Goal: Transaction & Acquisition: Purchase product/service

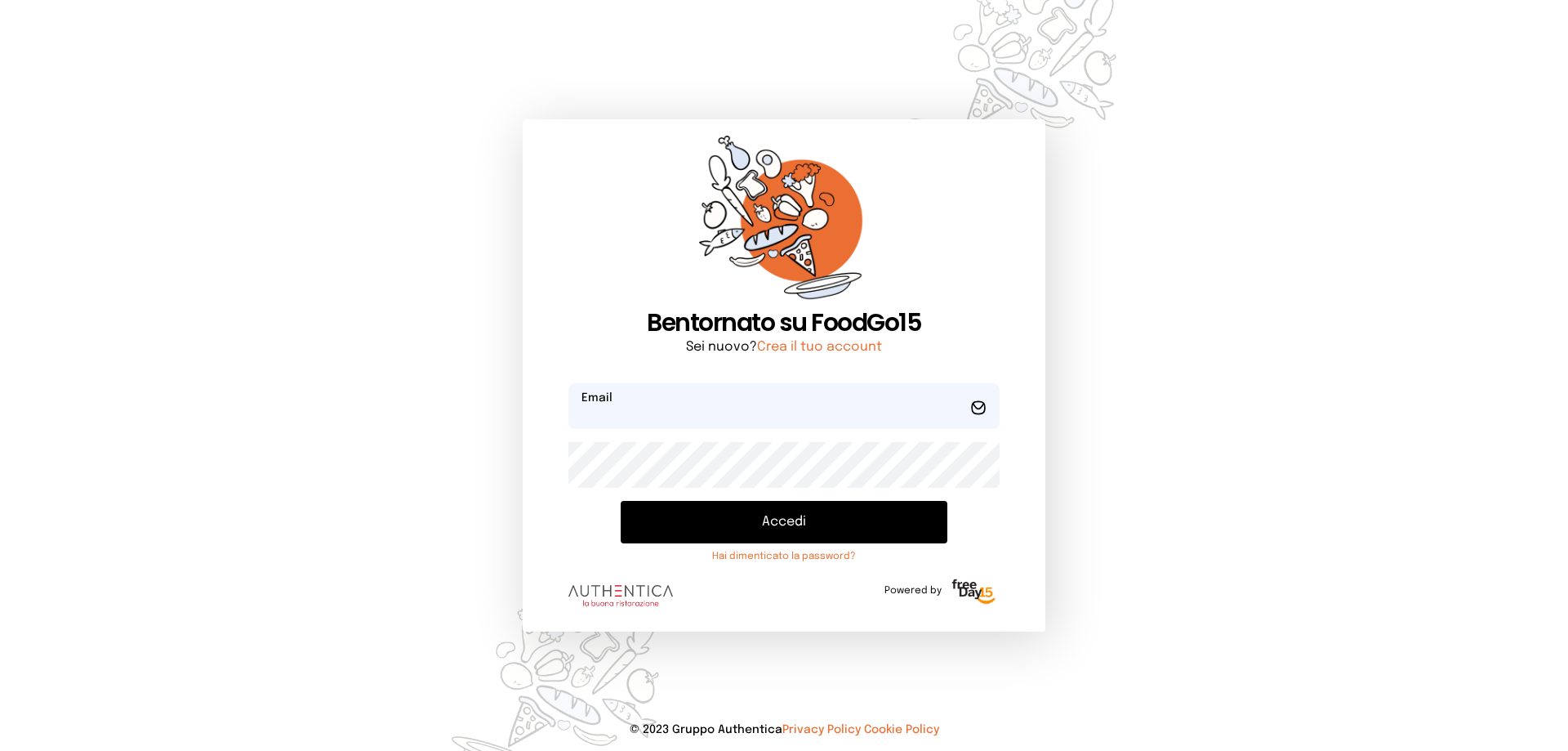
type input "**********"
click at [784, 526] on button "Accedi" at bounding box center [784, 522] width 327 height 42
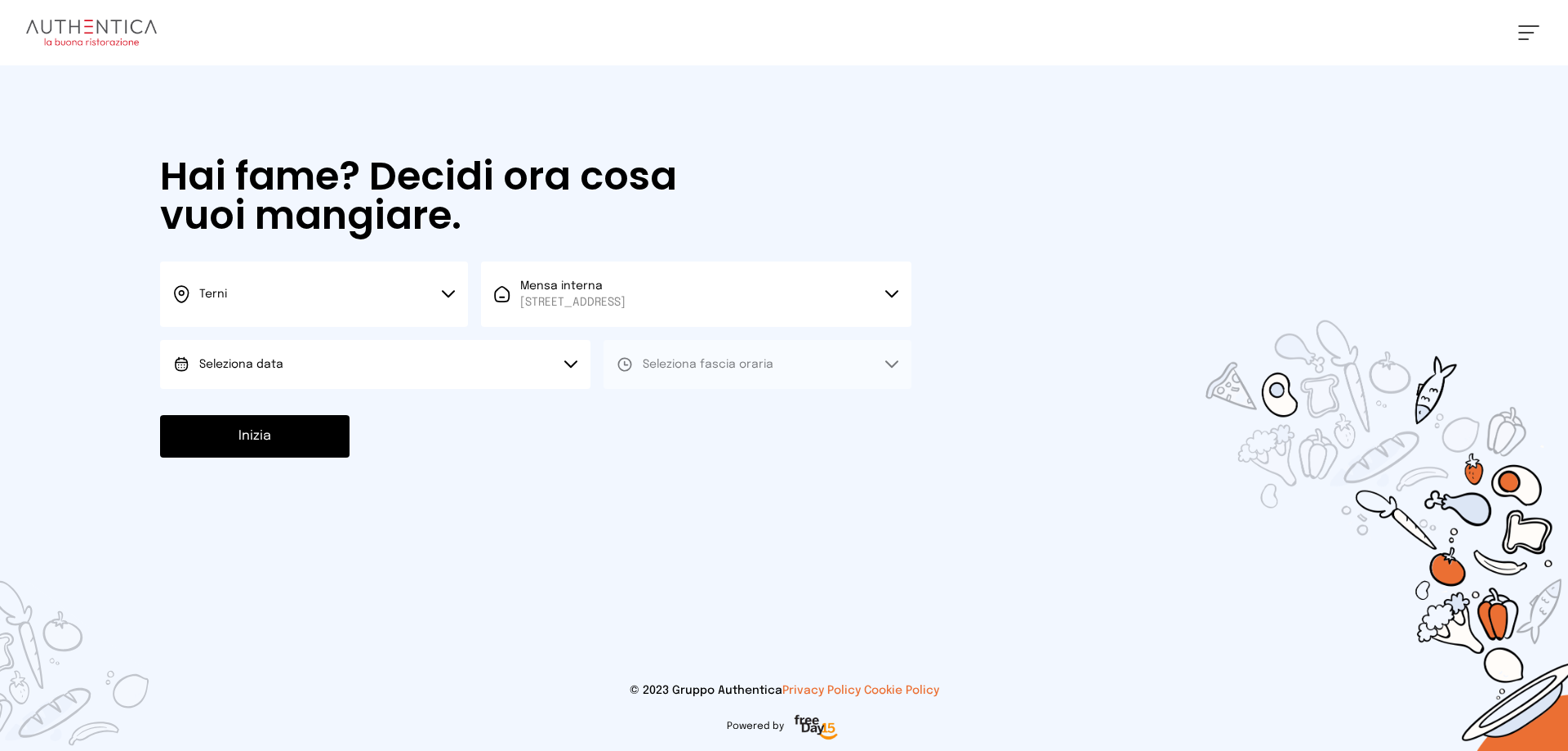
click at [334, 350] on button "Seleziona data" at bounding box center [375, 364] width 430 height 49
click at [336, 410] on li "[DATE], [DATE]" at bounding box center [375, 409] width 430 height 42
click at [815, 359] on button "Seleziona fascia oraria" at bounding box center [757, 364] width 308 height 49
click at [810, 409] on li "Pranzo" at bounding box center [757, 409] width 308 height 42
click at [270, 427] on button "Inizia" at bounding box center [255, 436] width 190 height 42
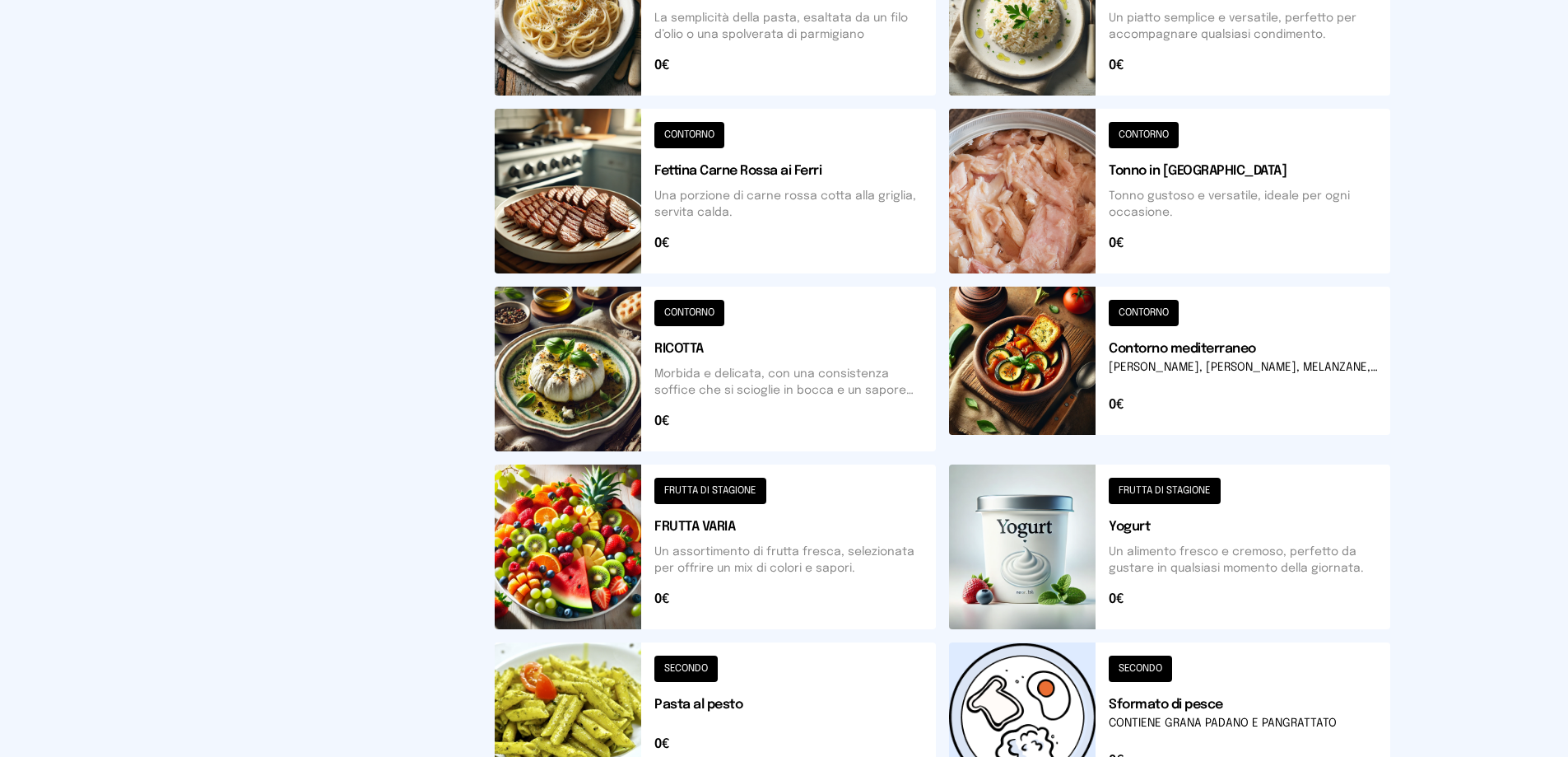
scroll to position [494, 0]
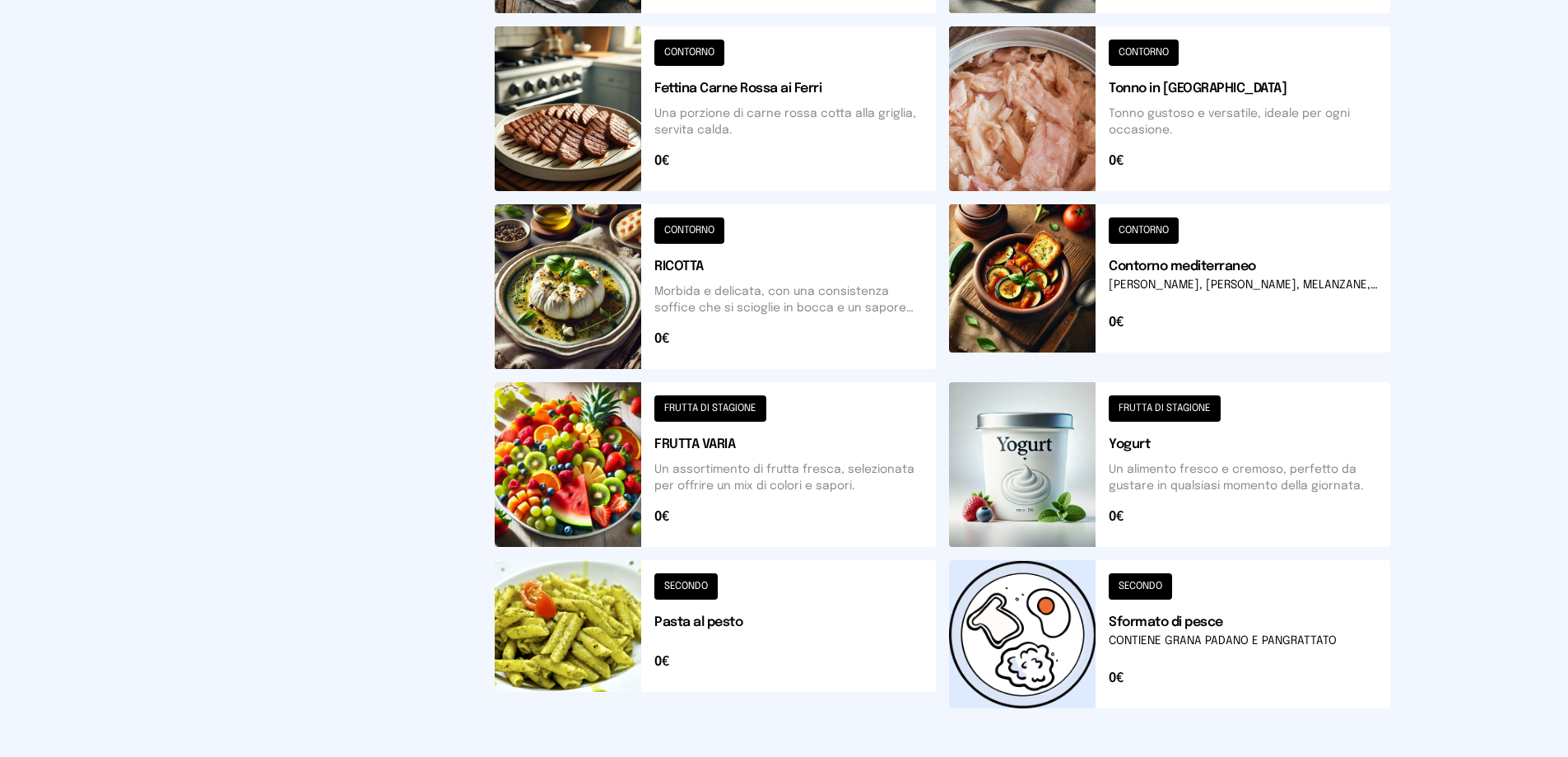
click at [763, 466] on button at bounding box center [715, 464] width 441 height 165
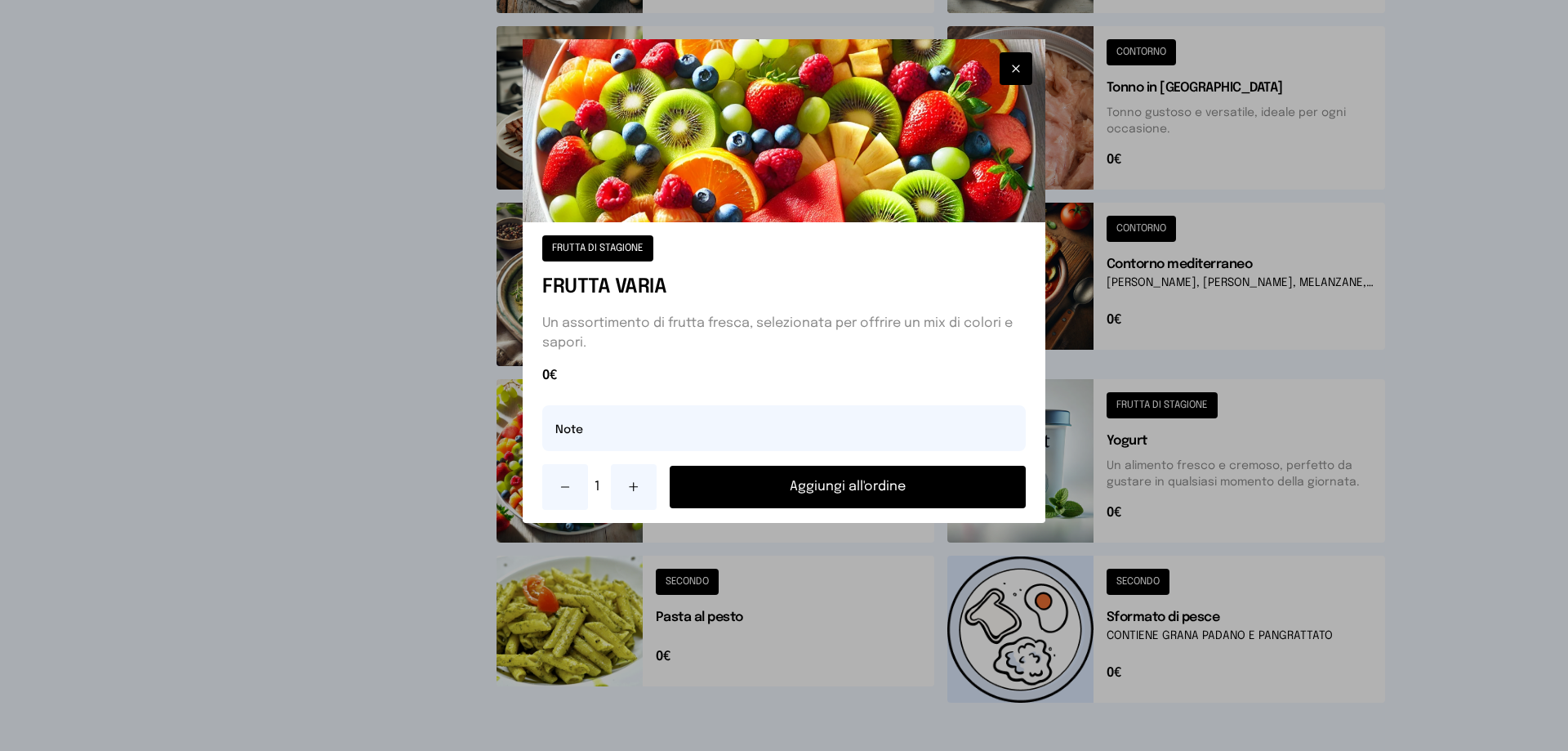
click at [778, 492] on button "Aggiungi all'ordine" at bounding box center [847, 486] width 356 height 42
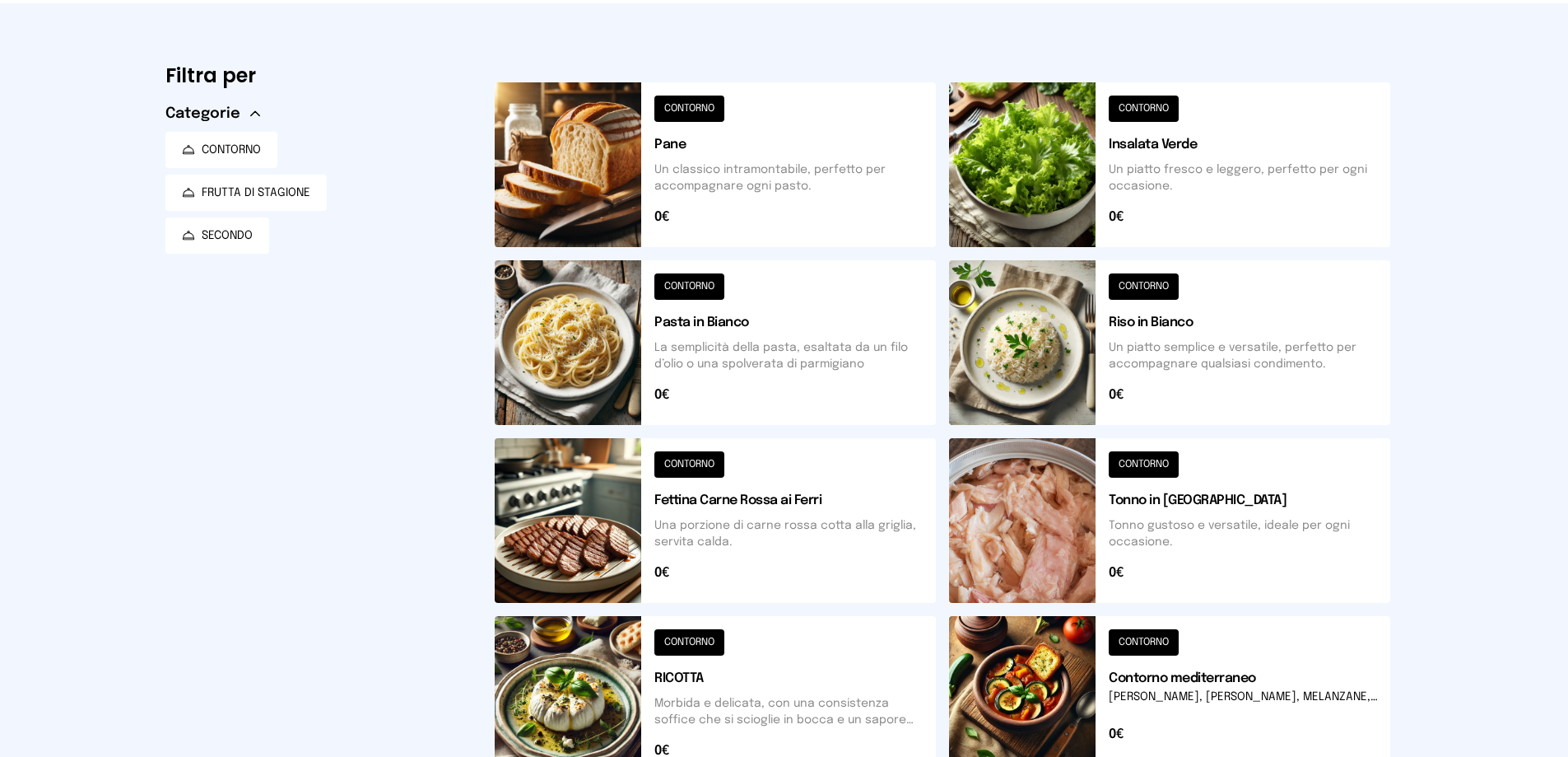
scroll to position [165, 0]
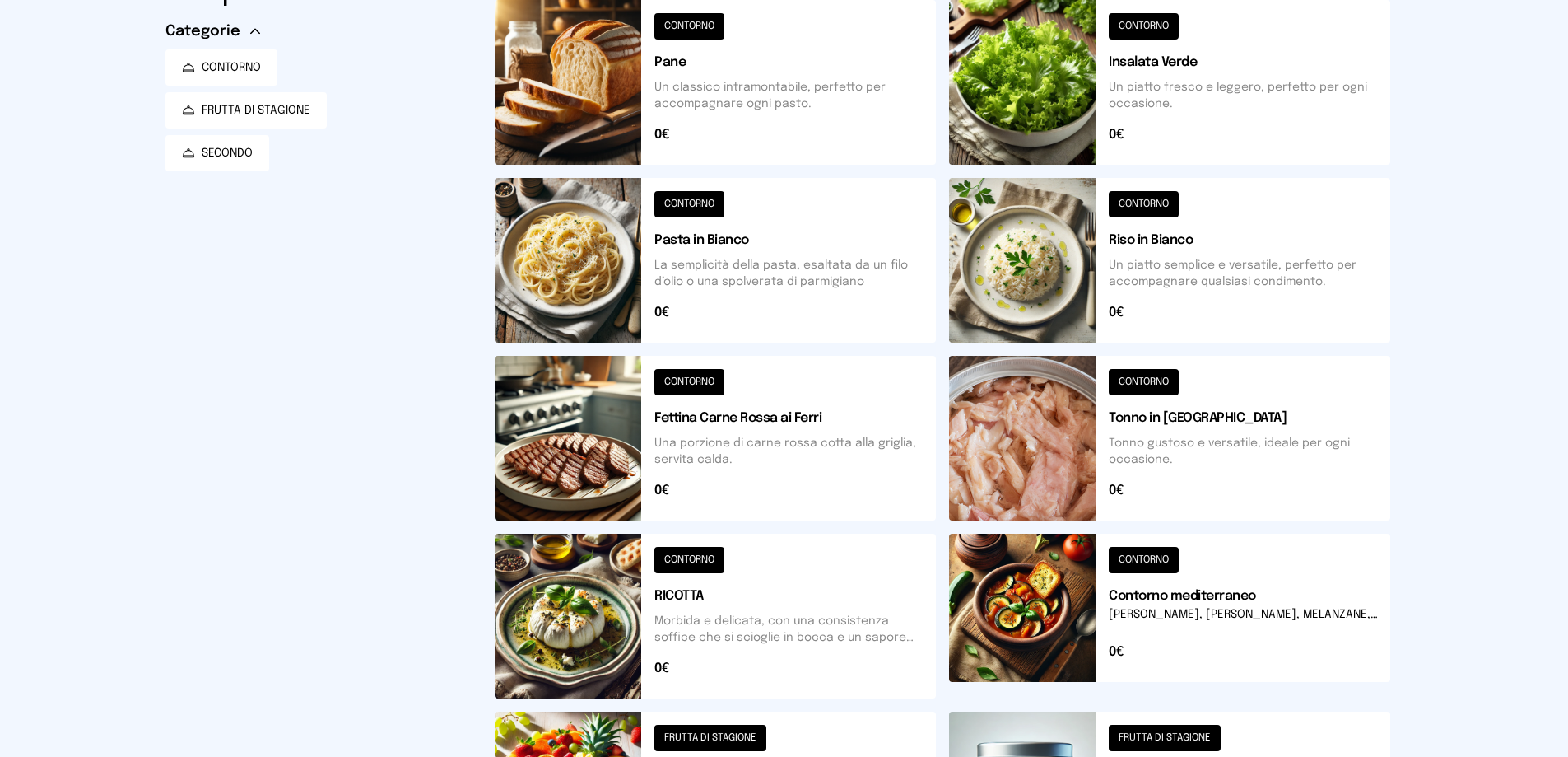
click at [1265, 611] on button at bounding box center [1169, 616] width 441 height 165
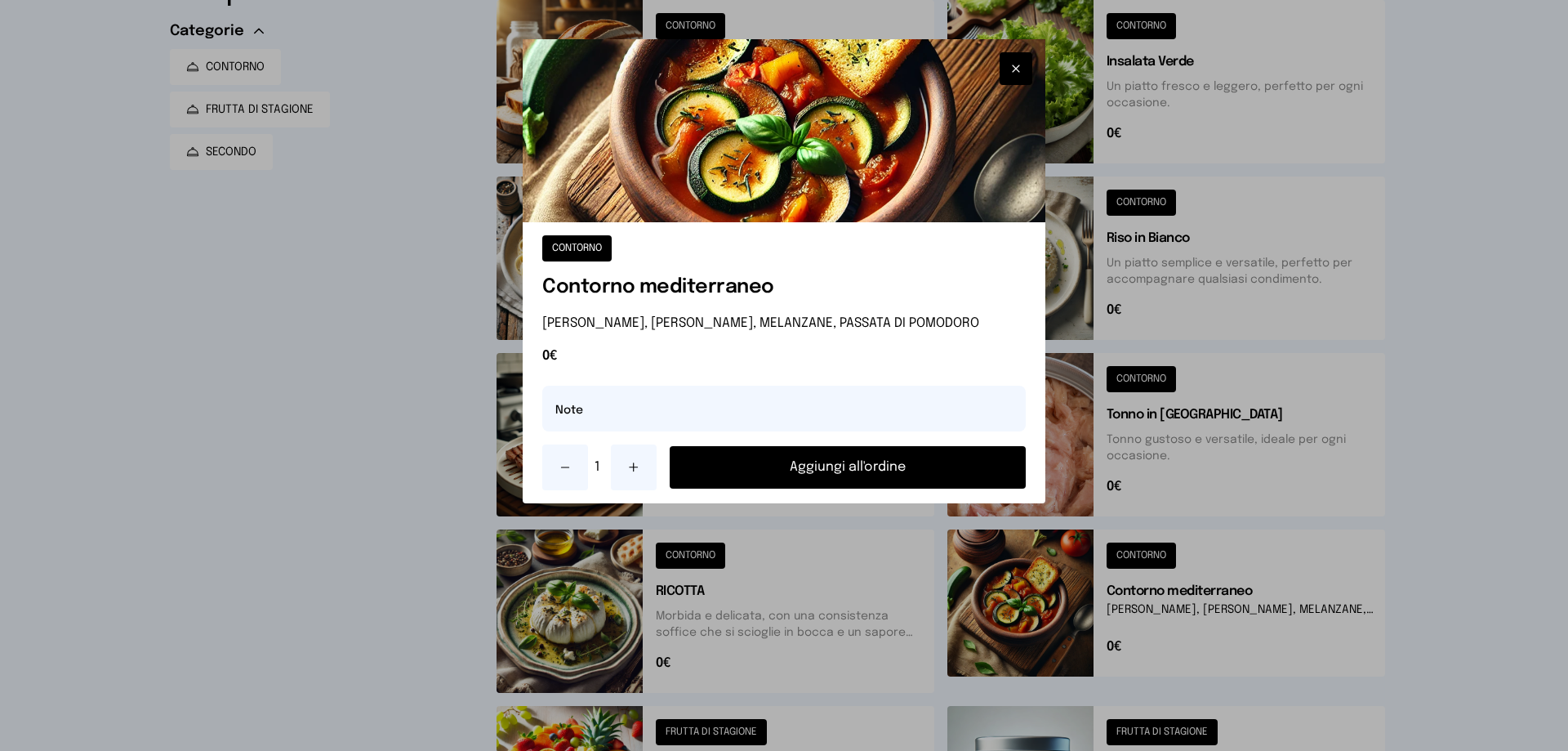
click at [843, 471] on button "Aggiungi all'ordine" at bounding box center [847, 467] width 356 height 42
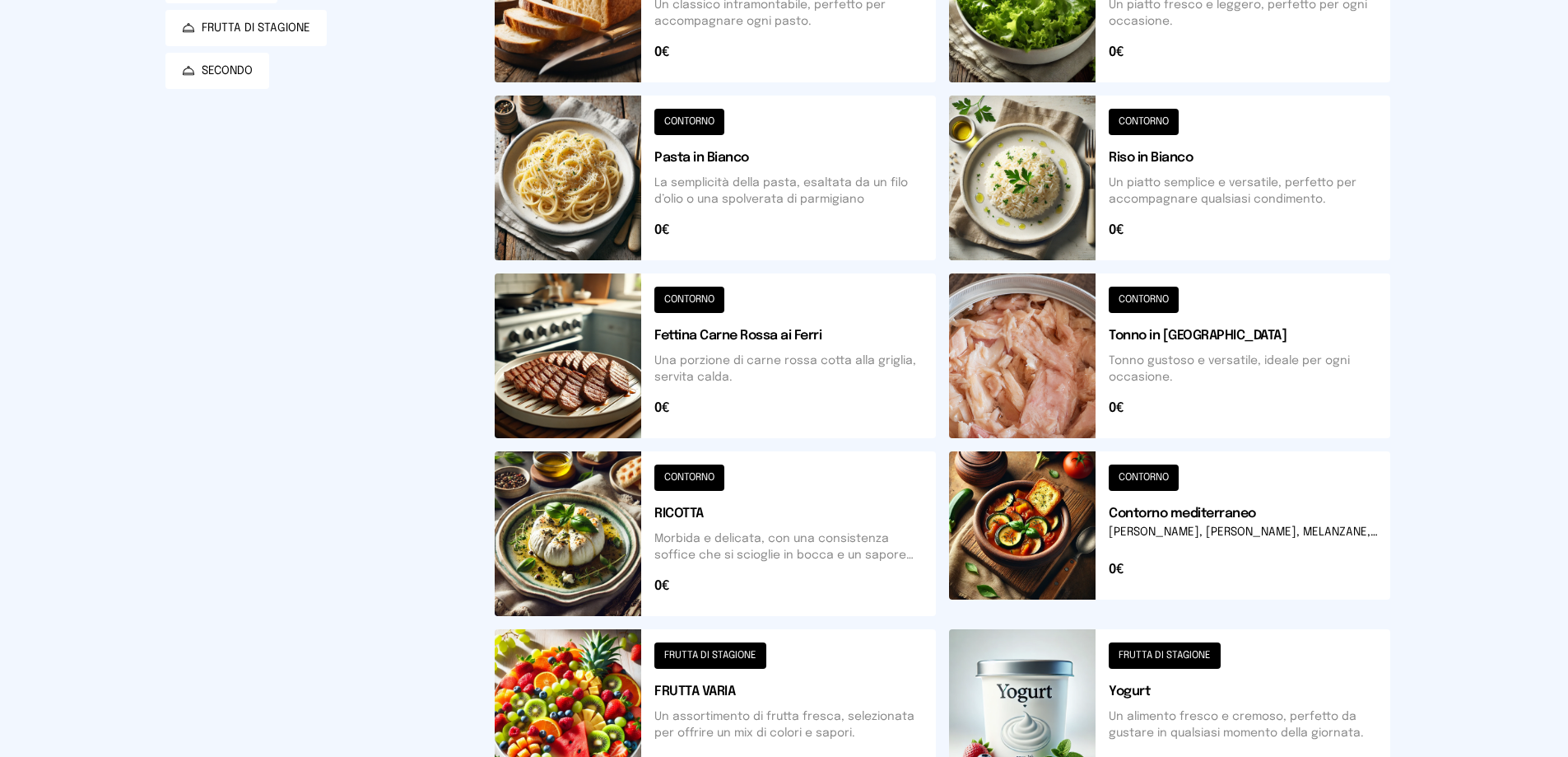
scroll to position [412, 0]
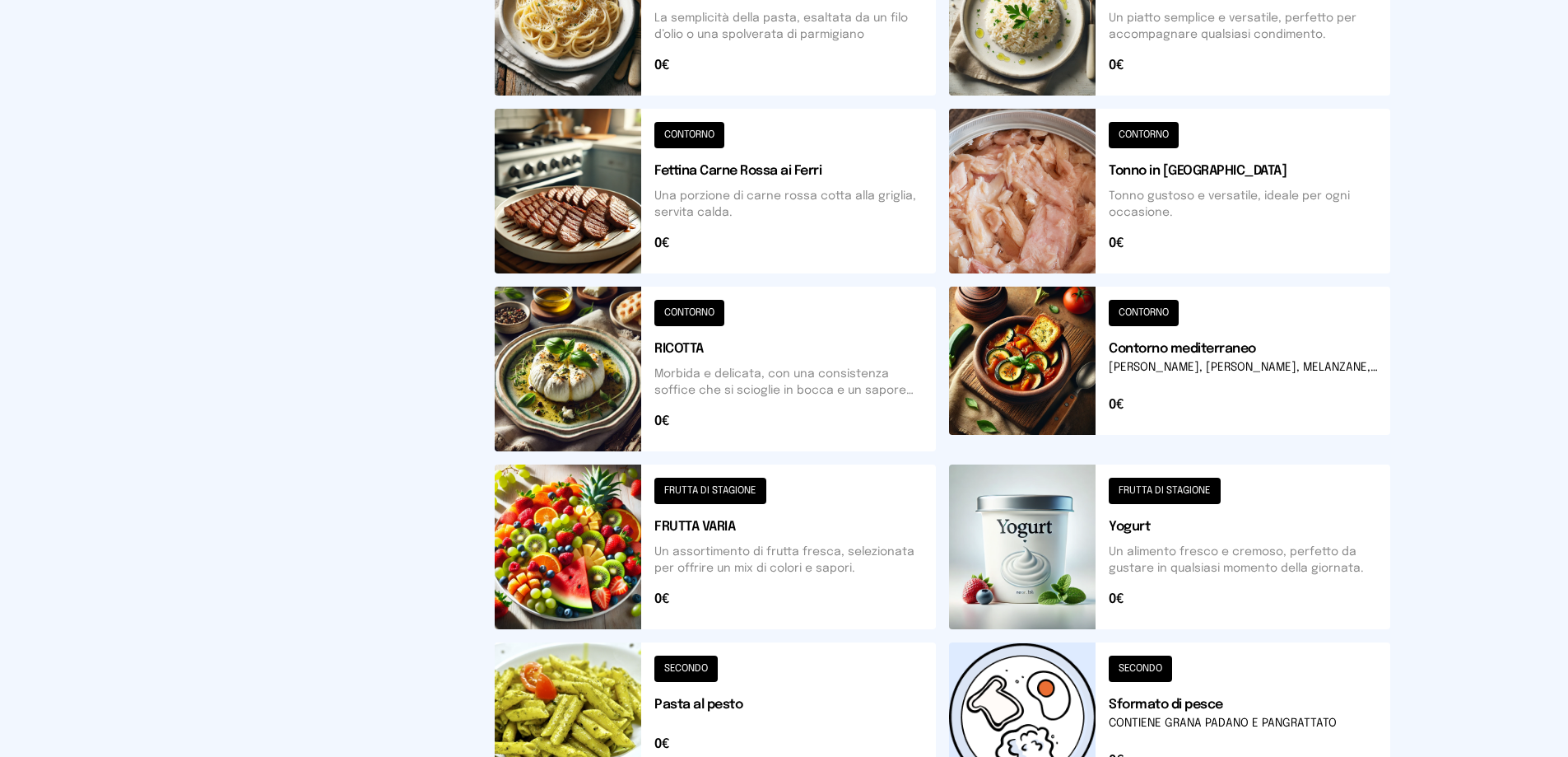
click at [787, 389] on button at bounding box center [715, 369] width 441 height 165
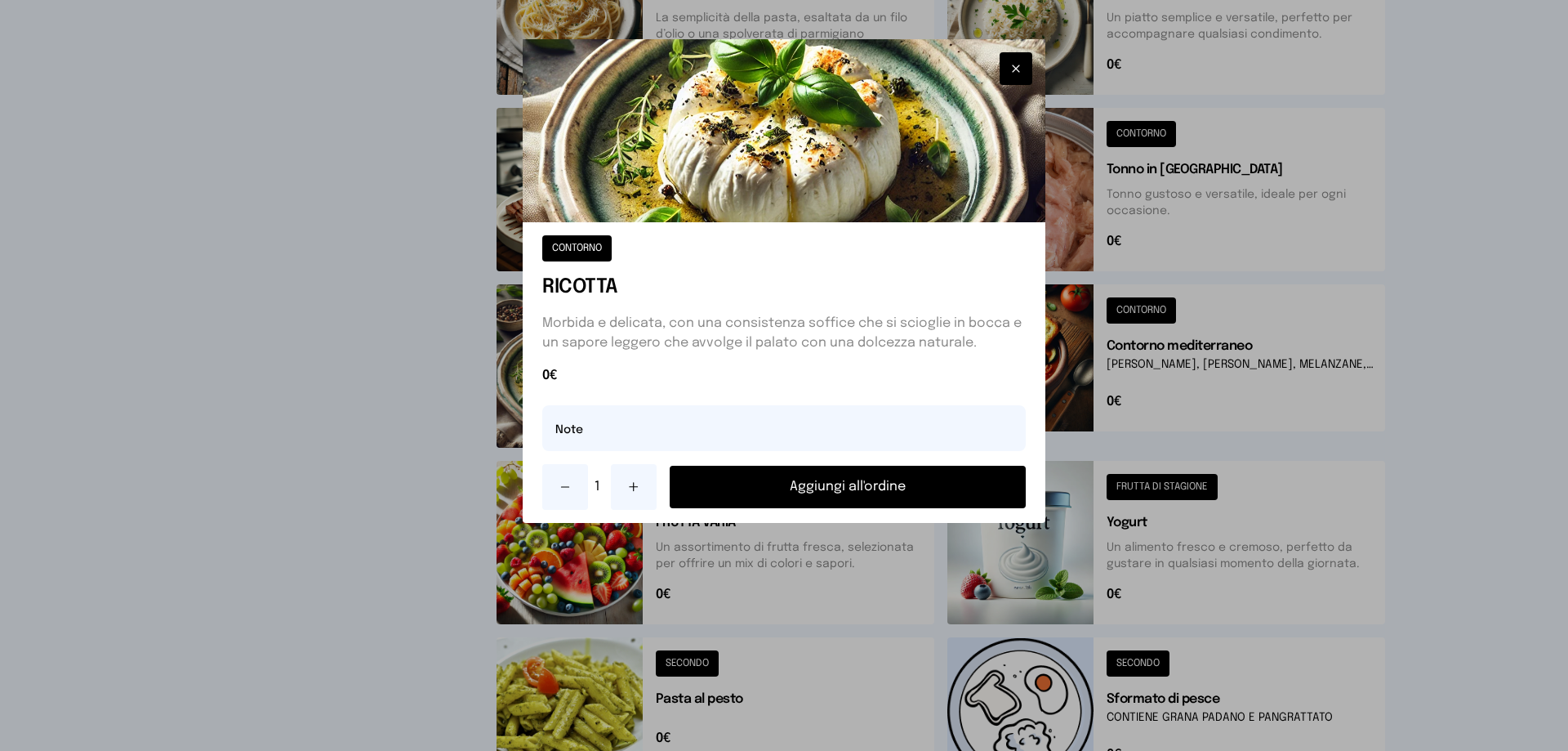
click at [845, 483] on button "Aggiungi all'ordine" at bounding box center [847, 486] width 356 height 42
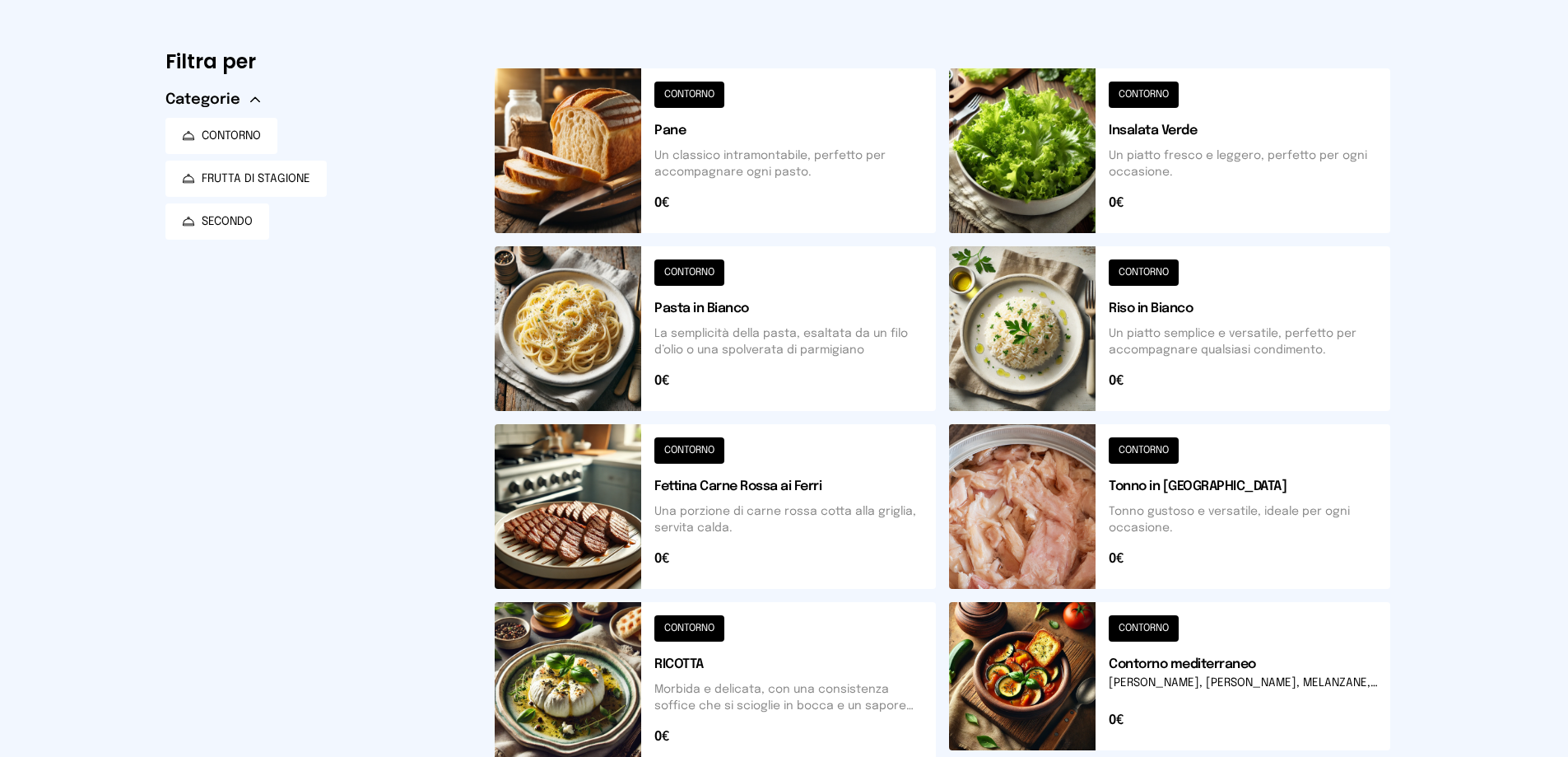
scroll to position [0, 0]
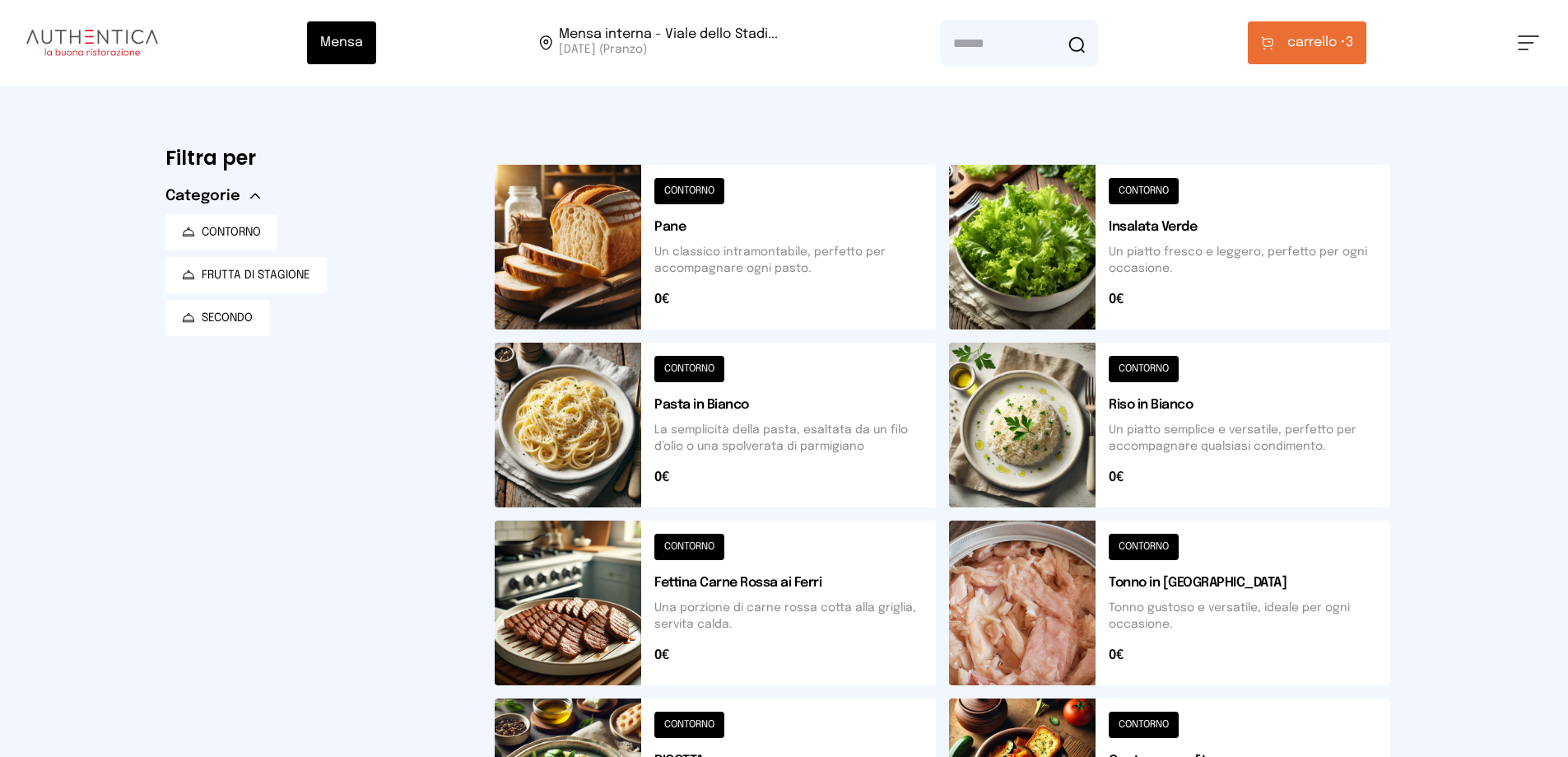
click at [1290, 41] on span "carrello •" at bounding box center [1316, 43] width 59 height 20
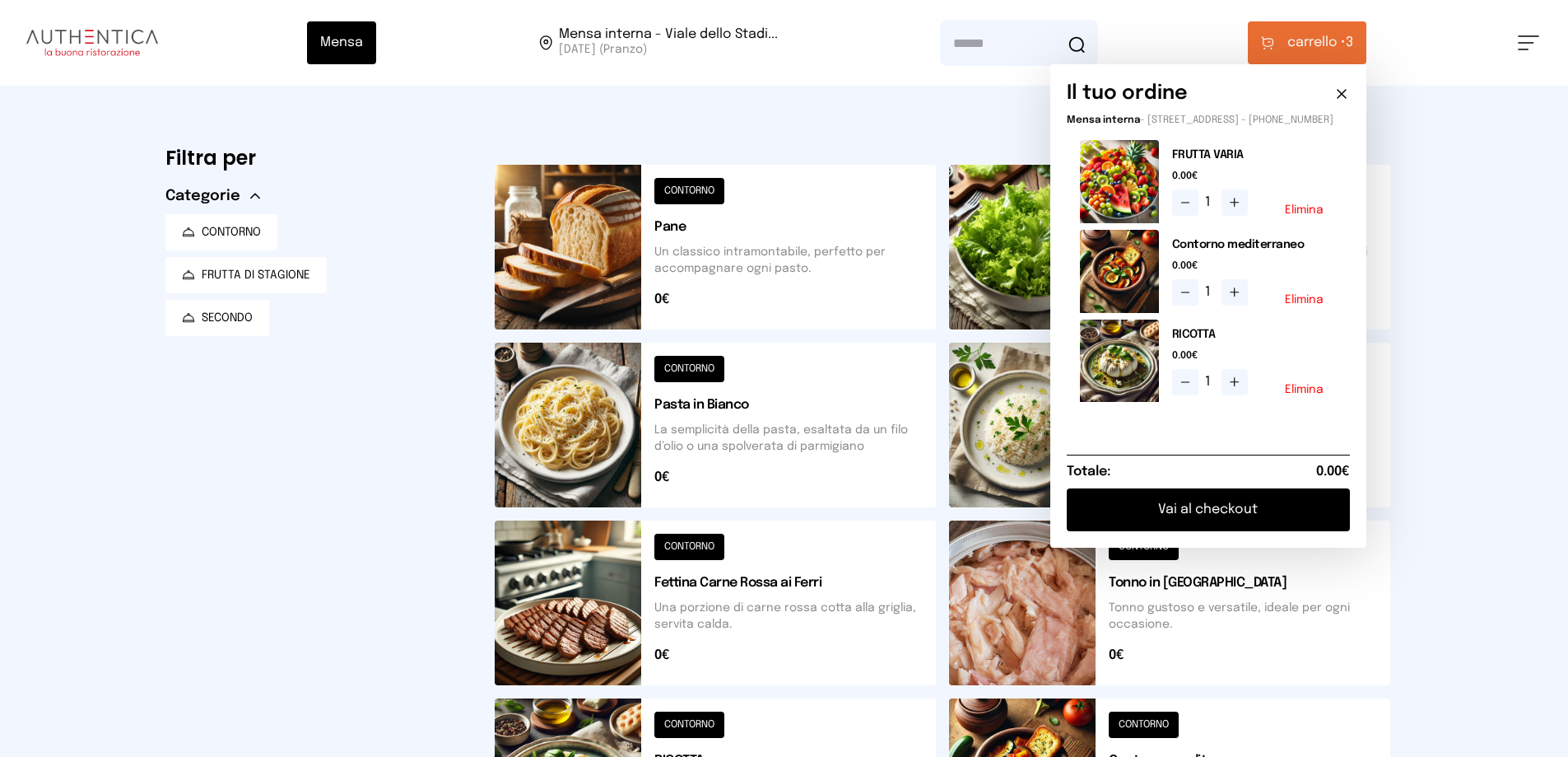
click at [1217, 520] on button "Vai al checkout" at bounding box center [1207, 509] width 283 height 43
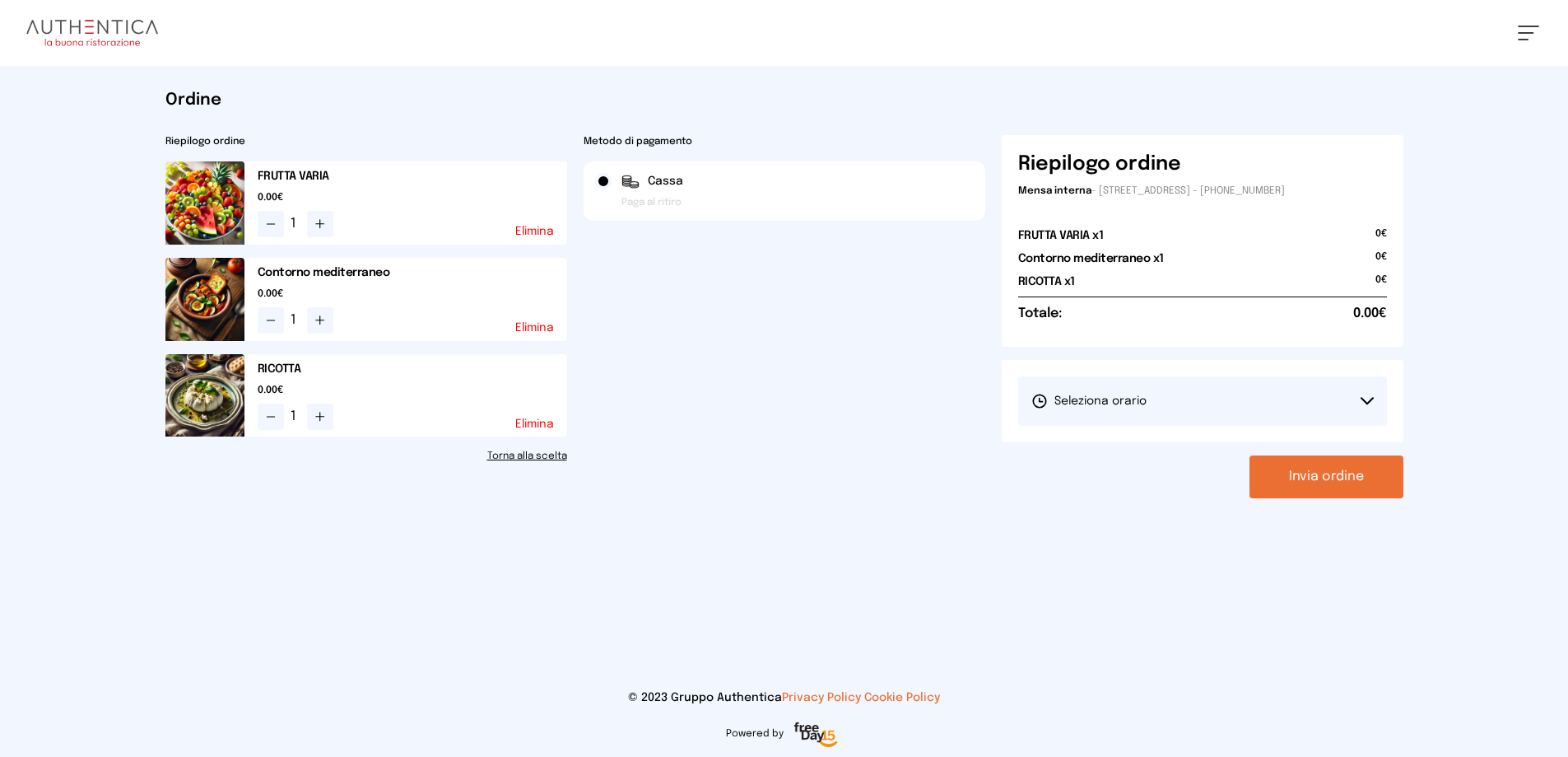
click at [1198, 411] on button "Seleziona orario" at bounding box center [1202, 401] width 369 height 50
click at [1202, 442] on li "1° Turno (13:00 - 15:00)" at bounding box center [1202, 446] width 369 height 43
click at [548, 457] on link "Torna alla scelta" at bounding box center [366, 455] width 402 height 13
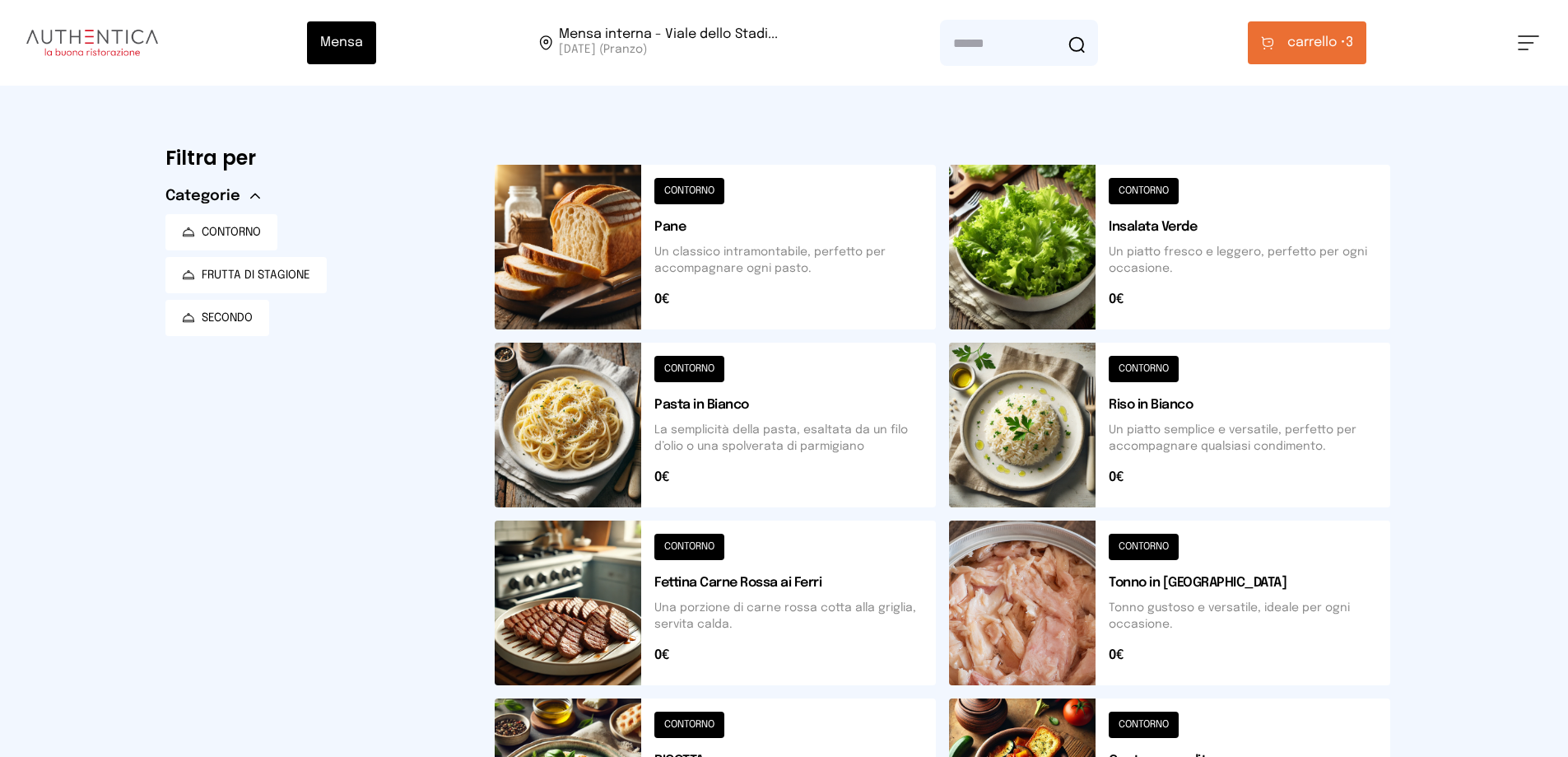
click at [669, 248] on button at bounding box center [715, 247] width 441 height 165
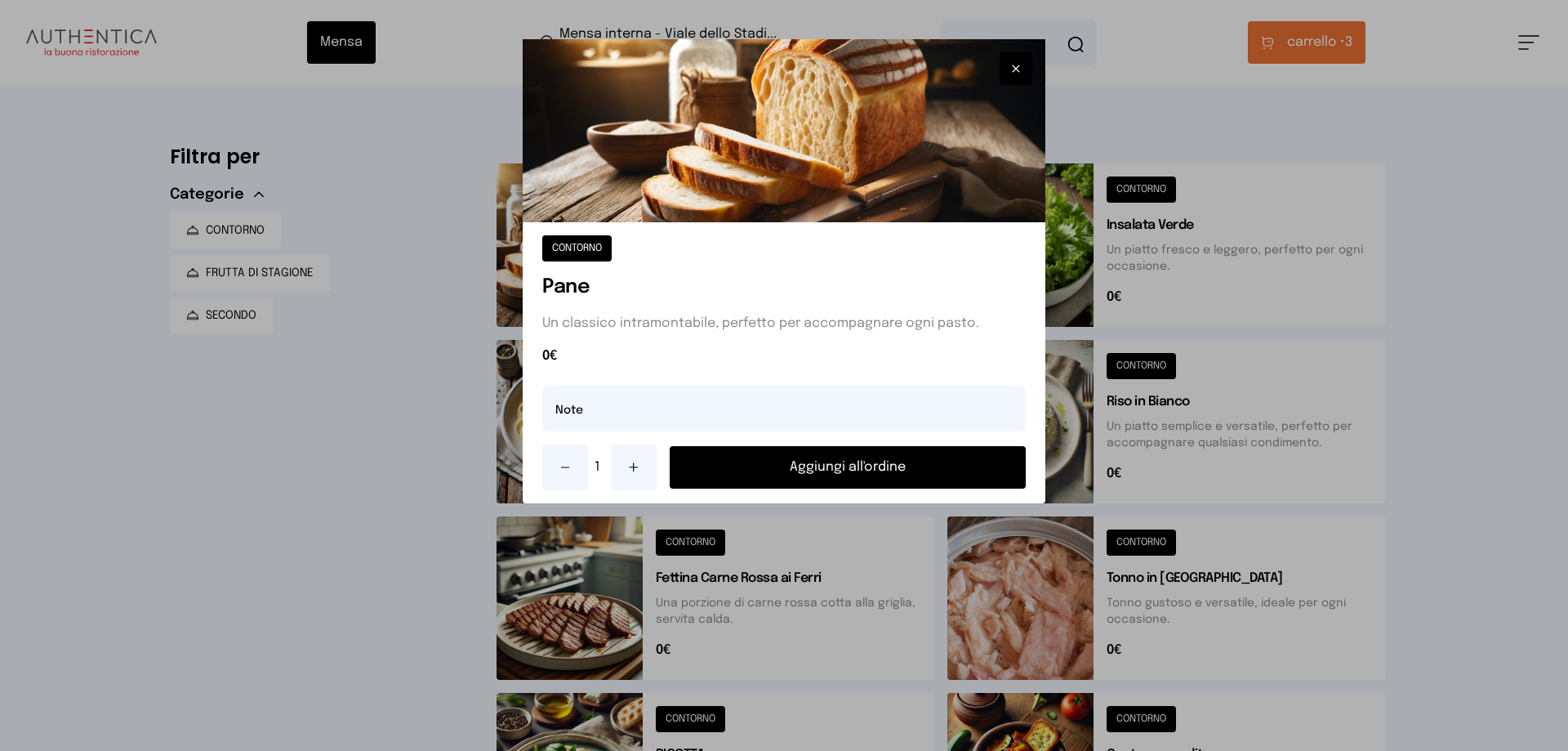
click at [840, 465] on button "Aggiungi all'ordine" at bounding box center [847, 467] width 356 height 42
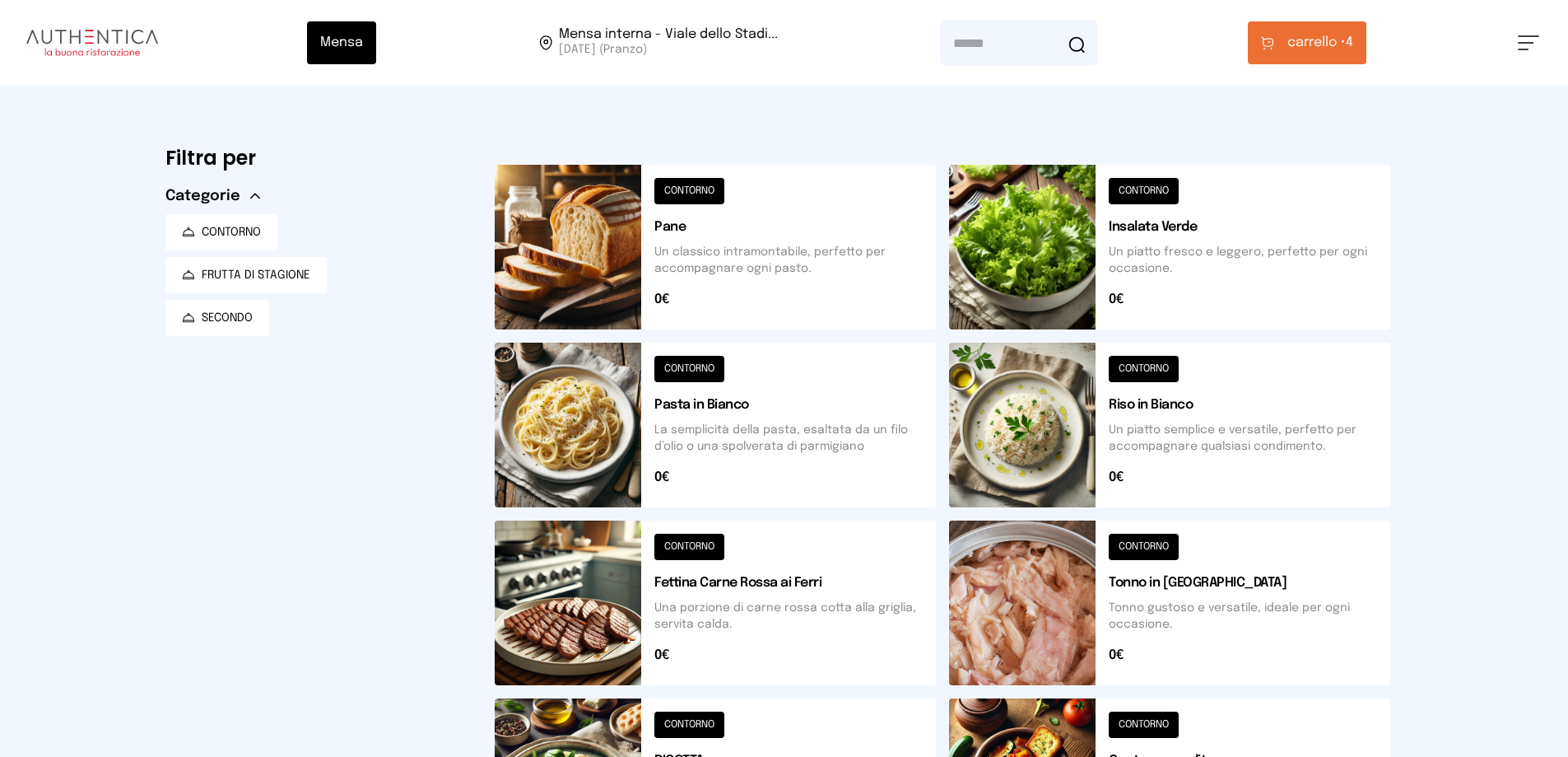
click at [1308, 38] on span "carrello •" at bounding box center [1316, 43] width 59 height 20
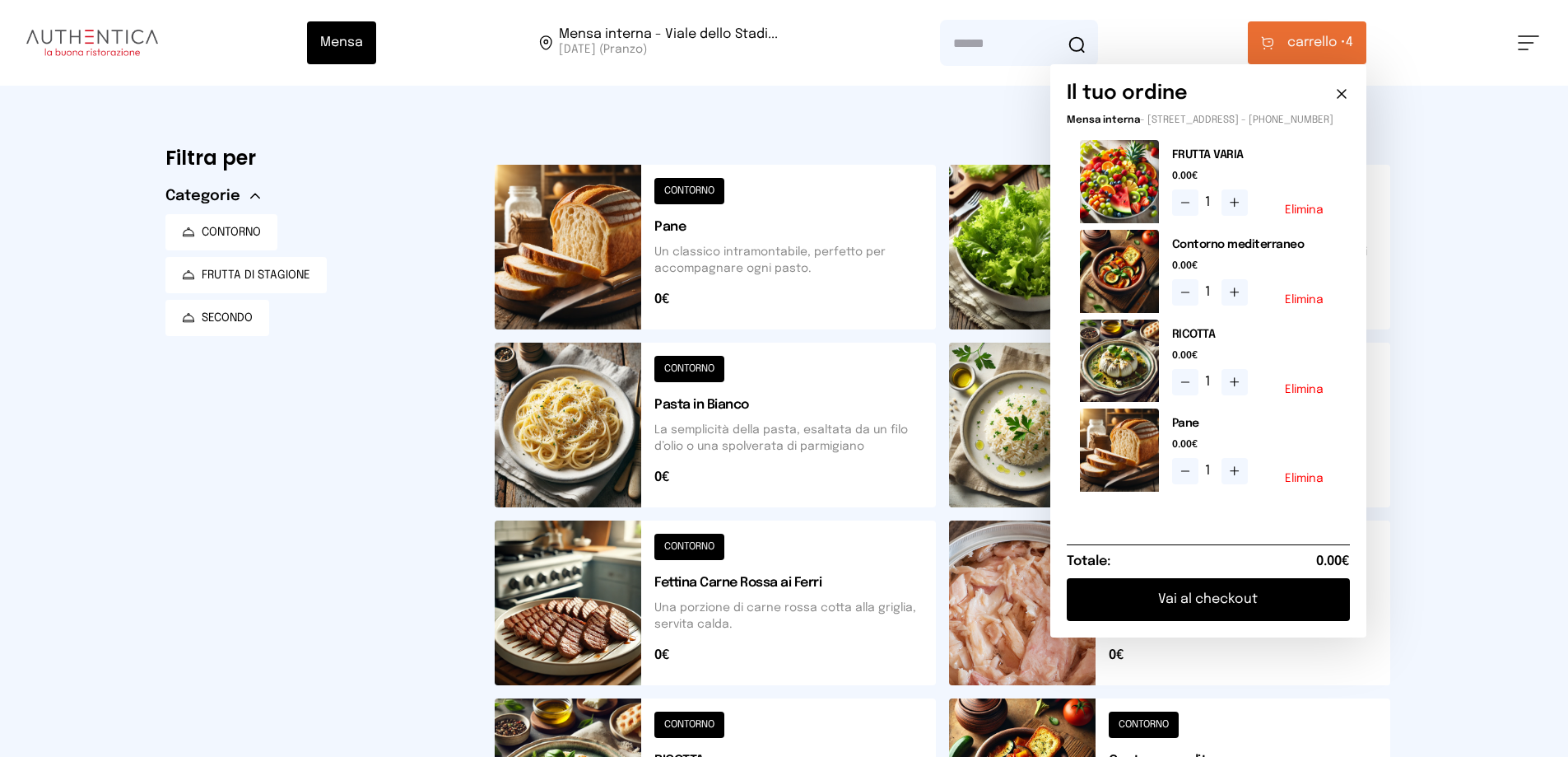
click at [1303, 395] on button "Elimina" at bounding box center [1303, 390] width 39 height 12
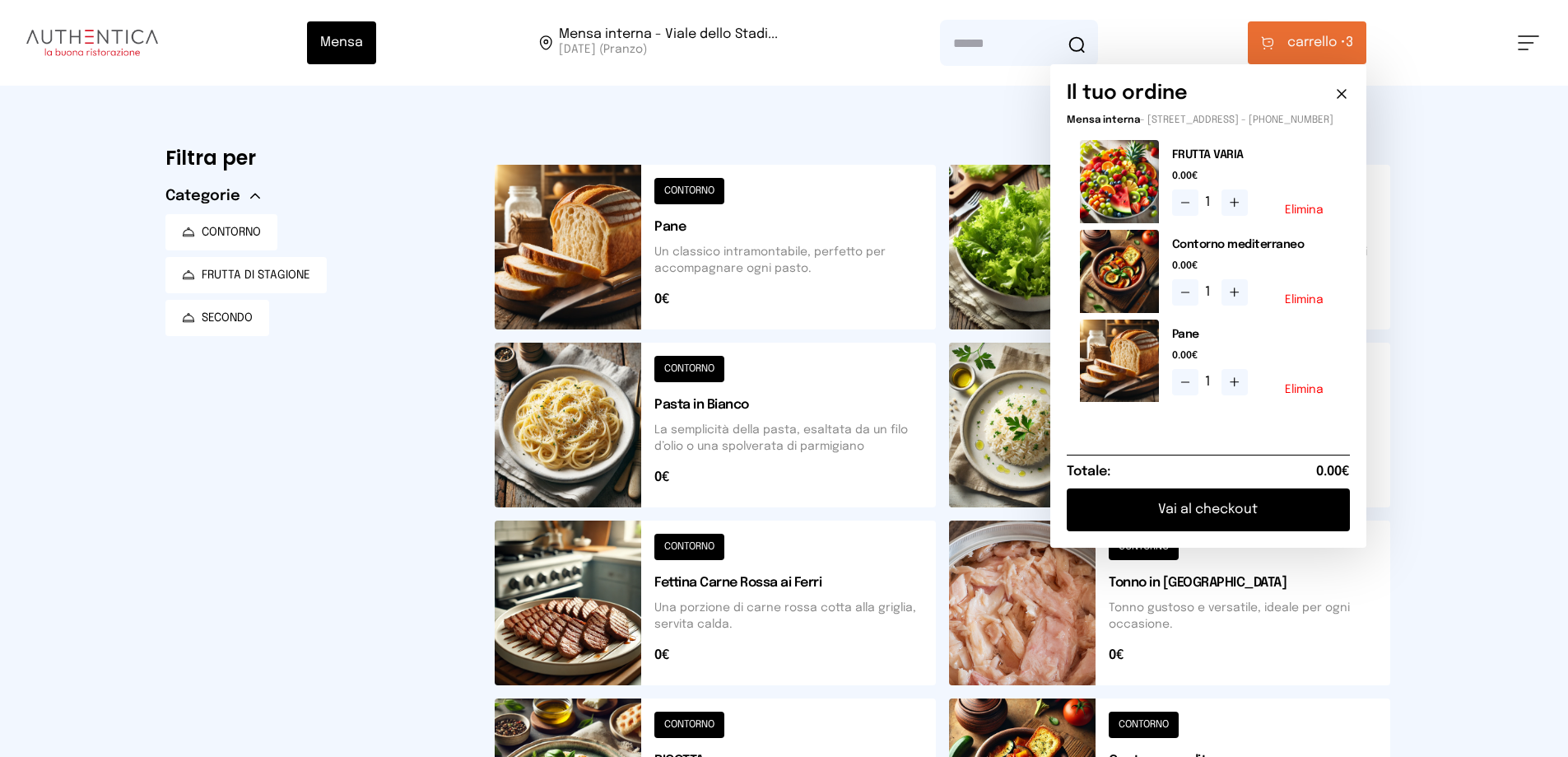
click at [1313, 395] on button "Elimina" at bounding box center [1303, 390] width 39 height 12
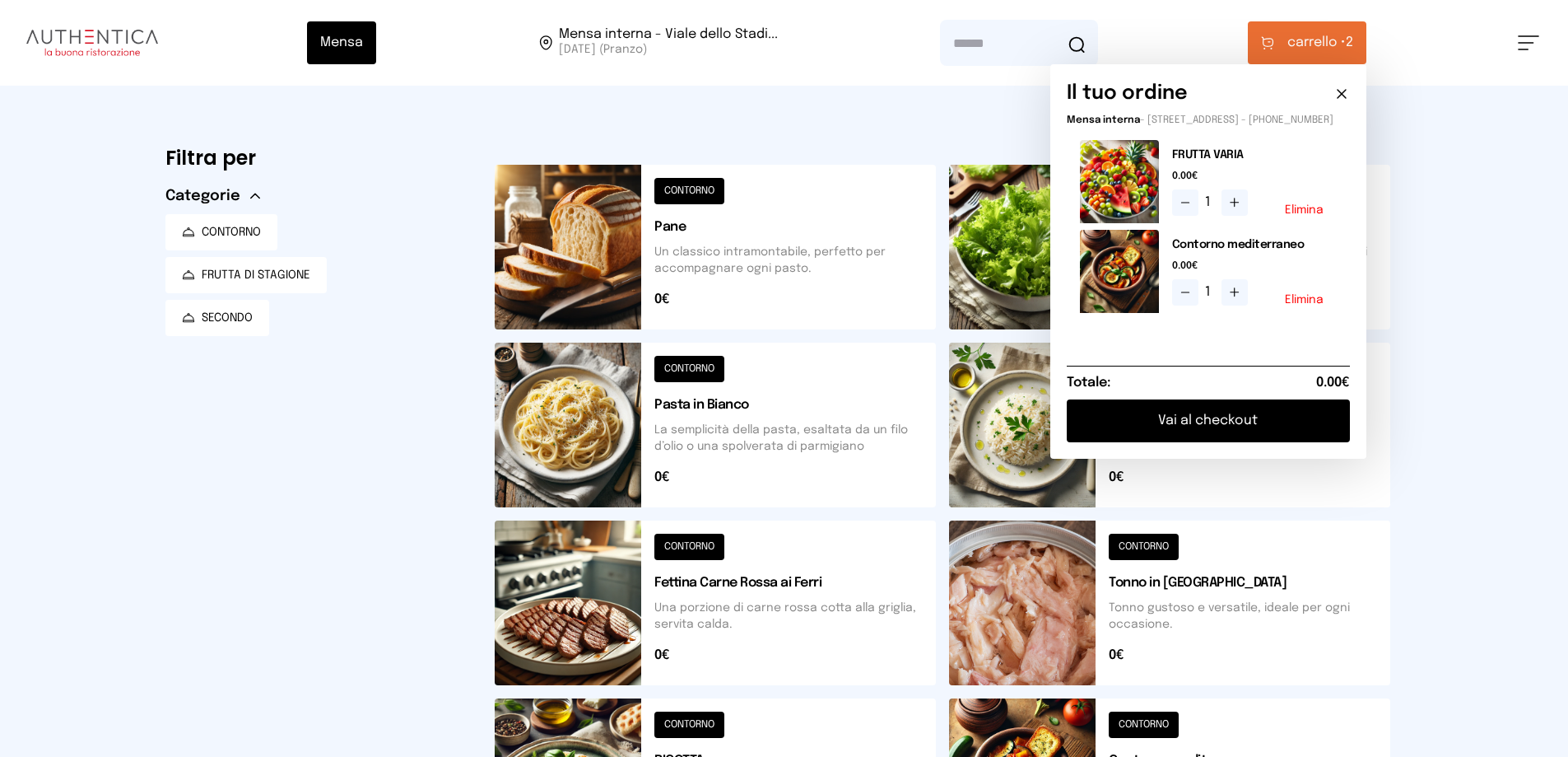
click at [1451, 320] on div "Mensa Mensa interna - Viale dello Stadi... [DATE] ([GEOGRAPHIC_DATA]) [GEOGRAPH…" at bounding box center [784, 674] width 1568 height 1347
click at [1345, 87] on icon at bounding box center [1341, 93] width 17 height 17
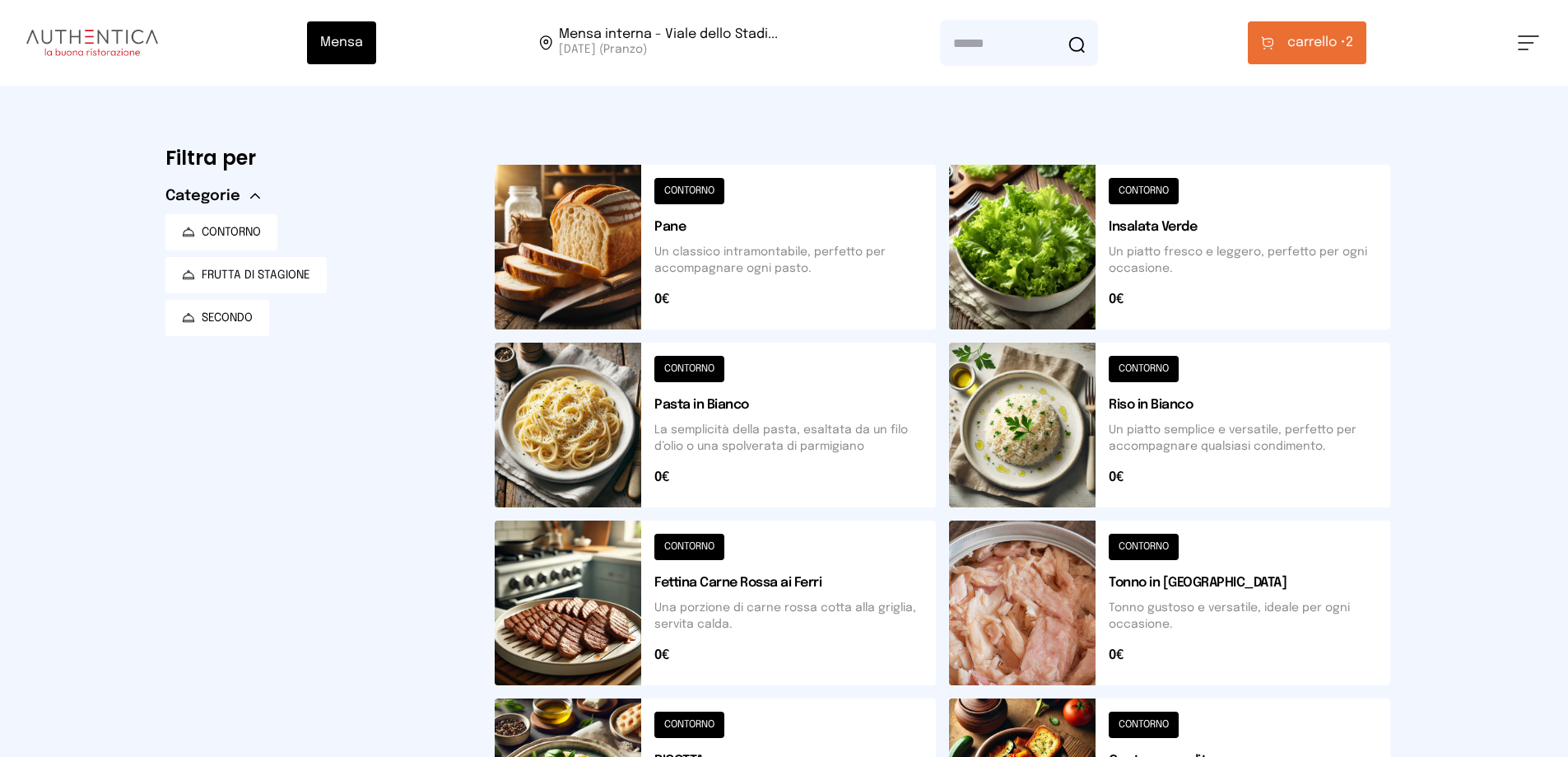
click at [1139, 403] on button at bounding box center [1169, 425] width 441 height 165
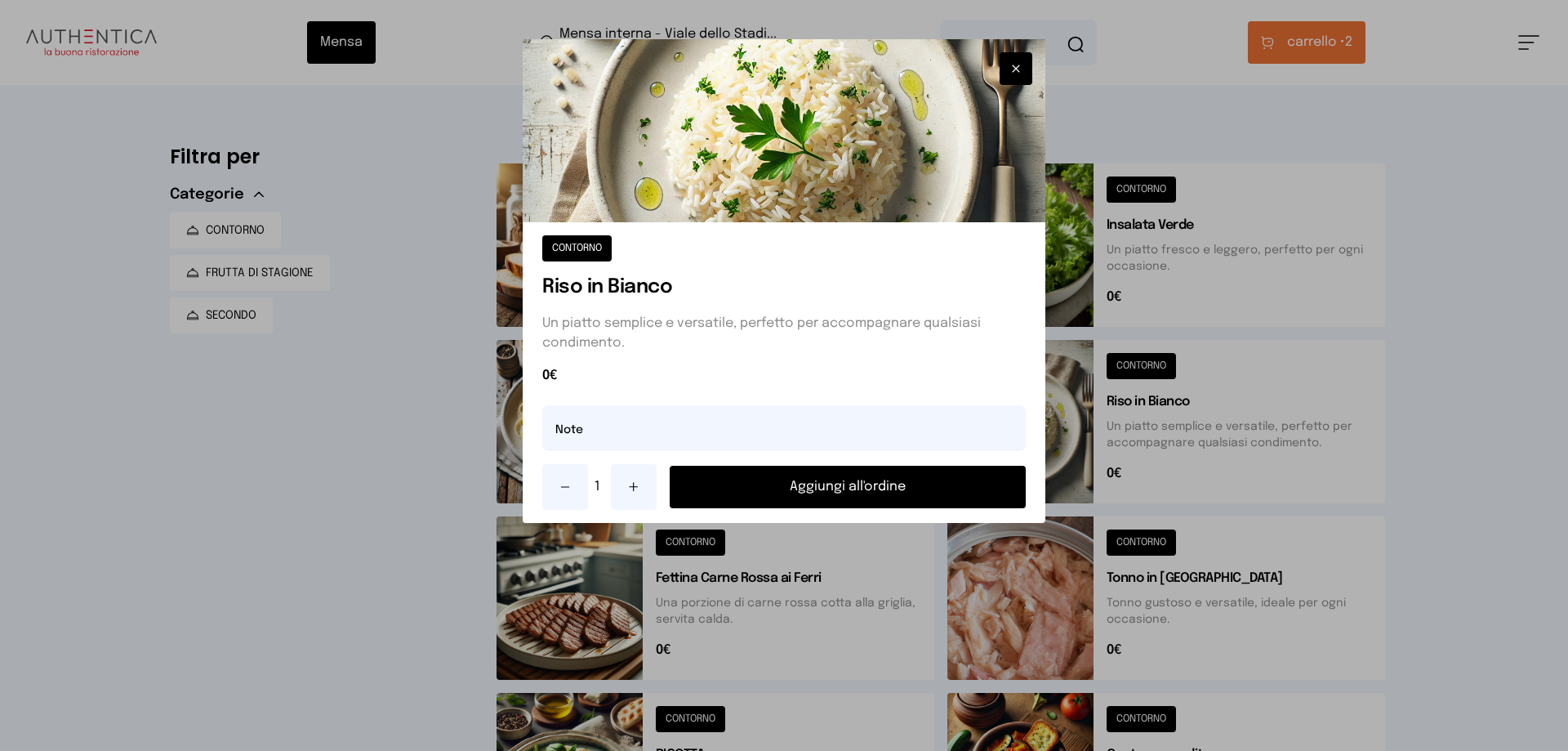
click at [852, 473] on button "Aggiungi all'ordine" at bounding box center [847, 486] width 356 height 42
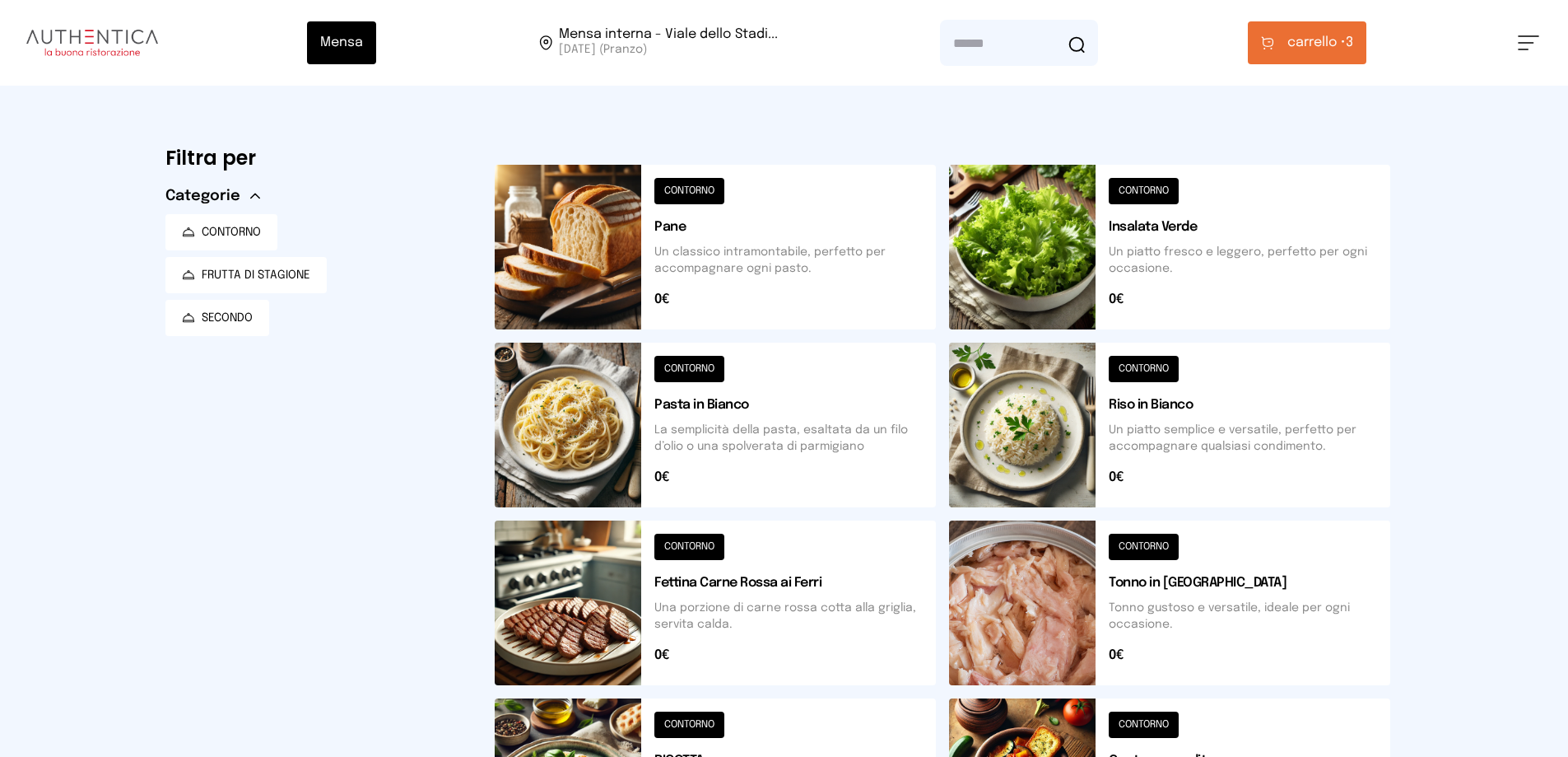
click at [1189, 582] on button at bounding box center [1169, 602] width 441 height 165
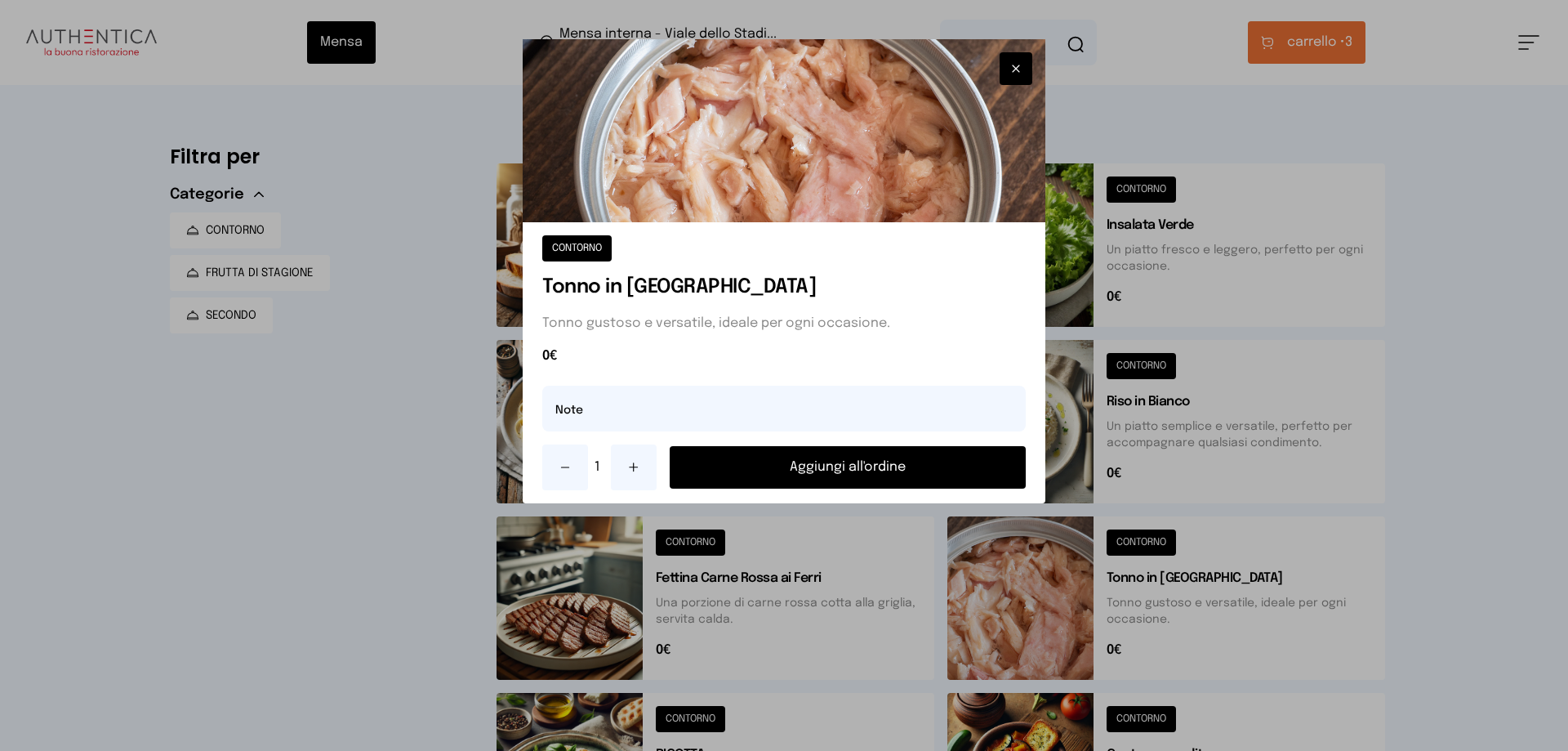
click at [856, 468] on button "Aggiungi all'ordine" at bounding box center [847, 467] width 356 height 42
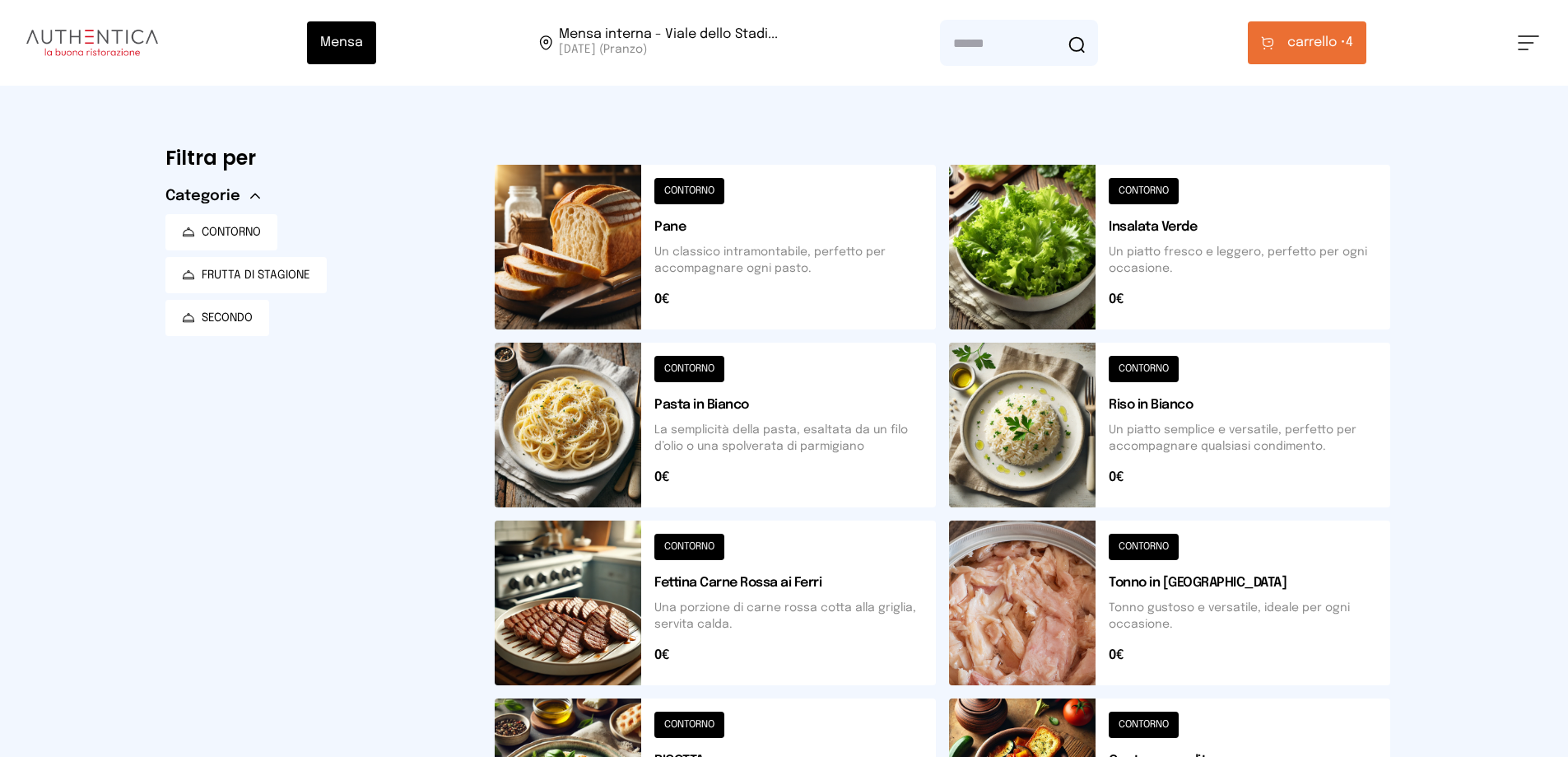
click at [1327, 32] on button "carrello • 4" at bounding box center [1306, 43] width 118 height 43
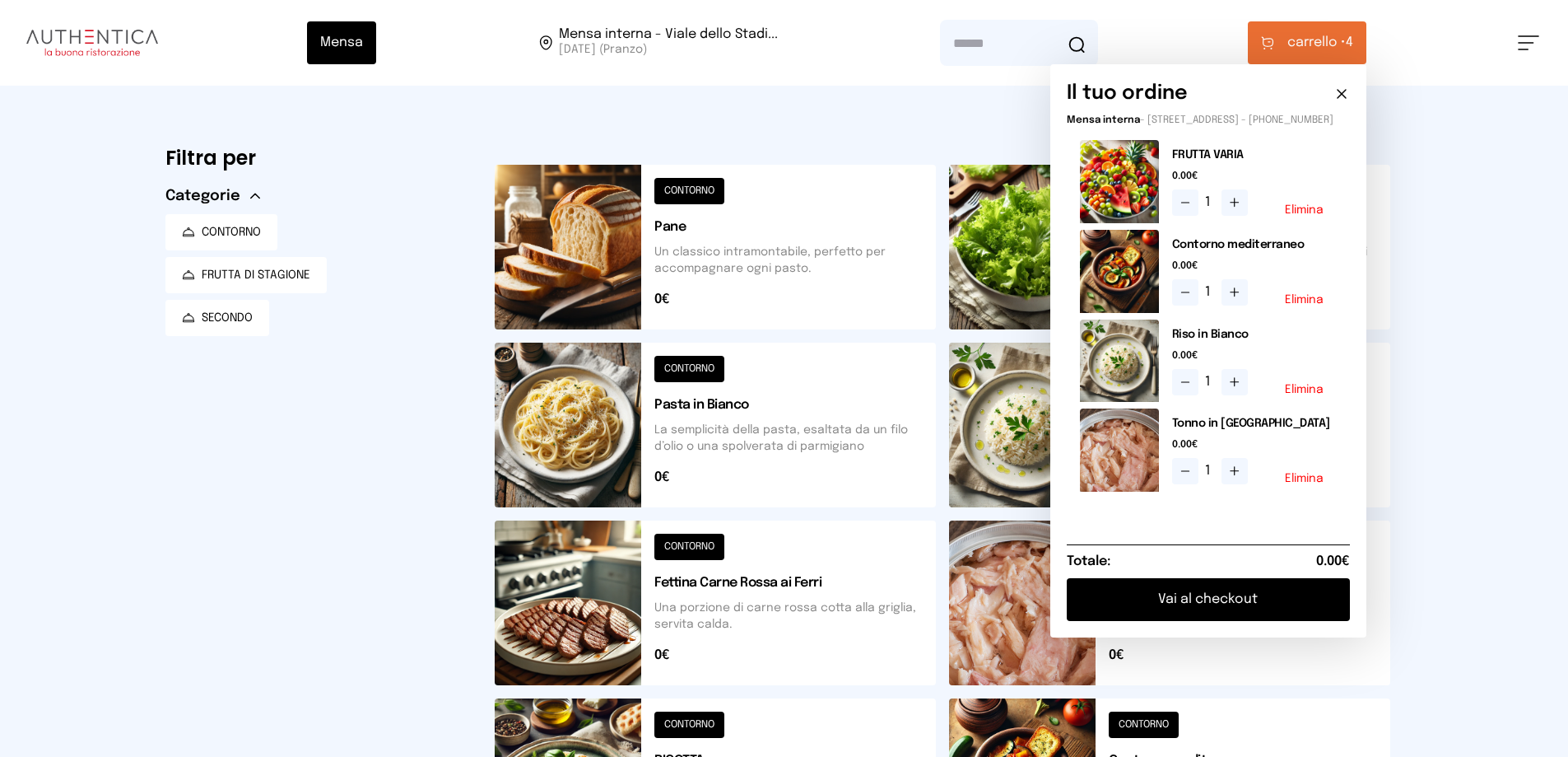
click at [1260, 612] on button "Vai al checkout" at bounding box center [1207, 599] width 283 height 43
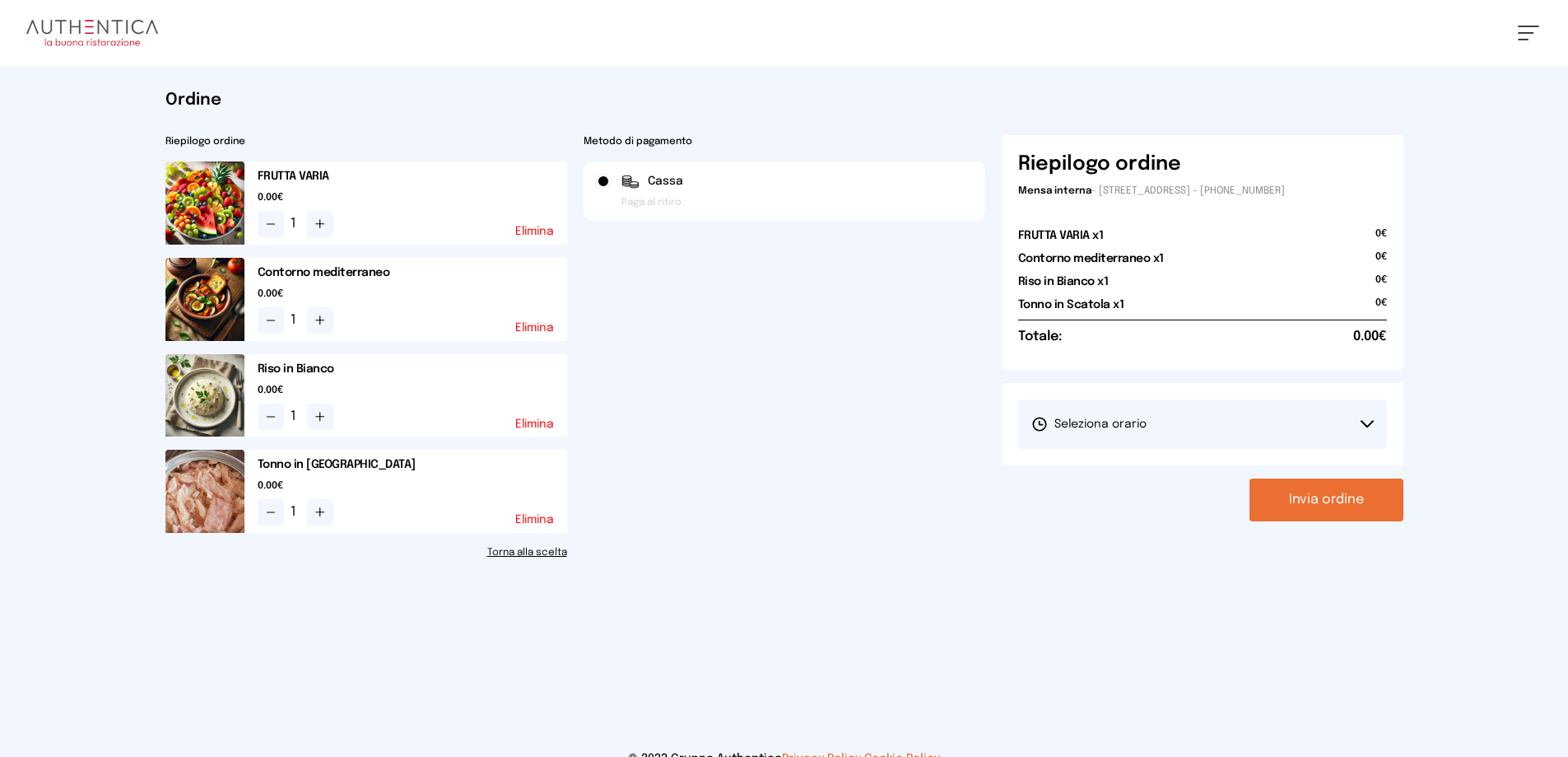
click at [1342, 502] on button "Invia ordine" at bounding box center [1326, 499] width 154 height 43
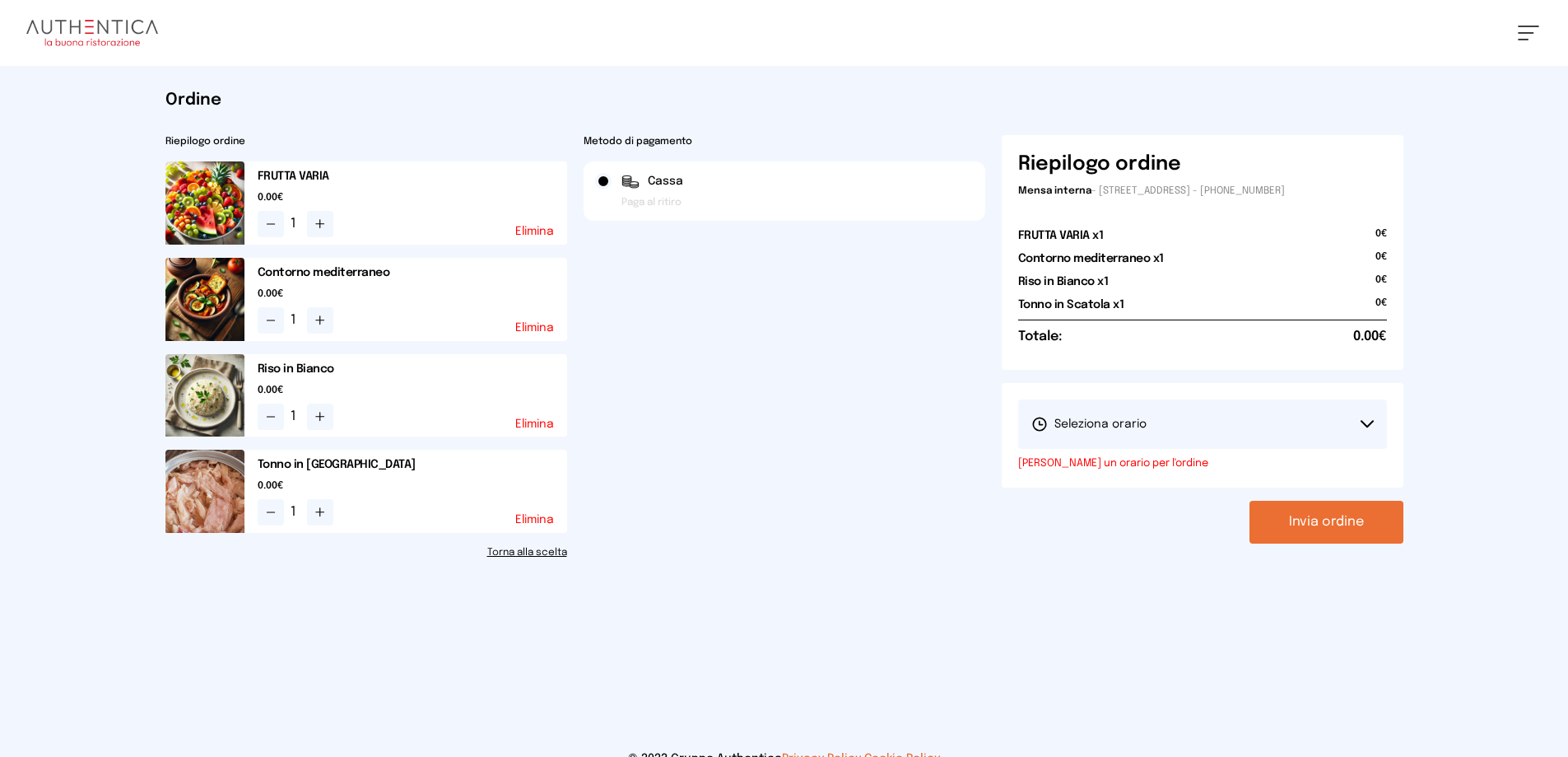
click at [1264, 424] on button "Seleziona orario" at bounding box center [1202, 424] width 369 height 50
click at [1148, 471] on span "1° Turno (13:00 - 15:00)" at bounding box center [1093, 470] width 124 height 17
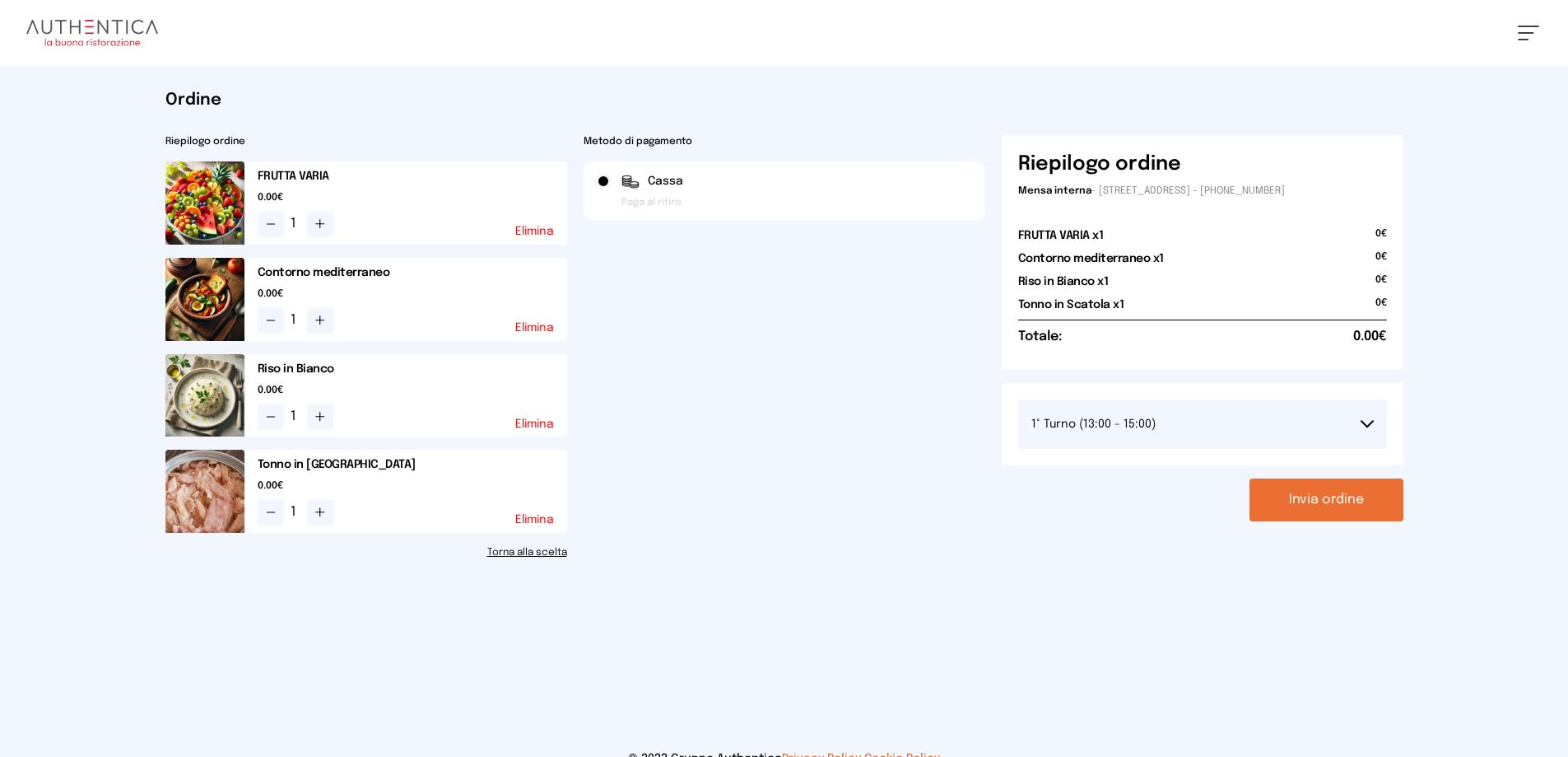
click at [1342, 503] on button "Invia ordine" at bounding box center [1326, 499] width 154 height 43
